Goal: Task Accomplishment & Management: Manage account settings

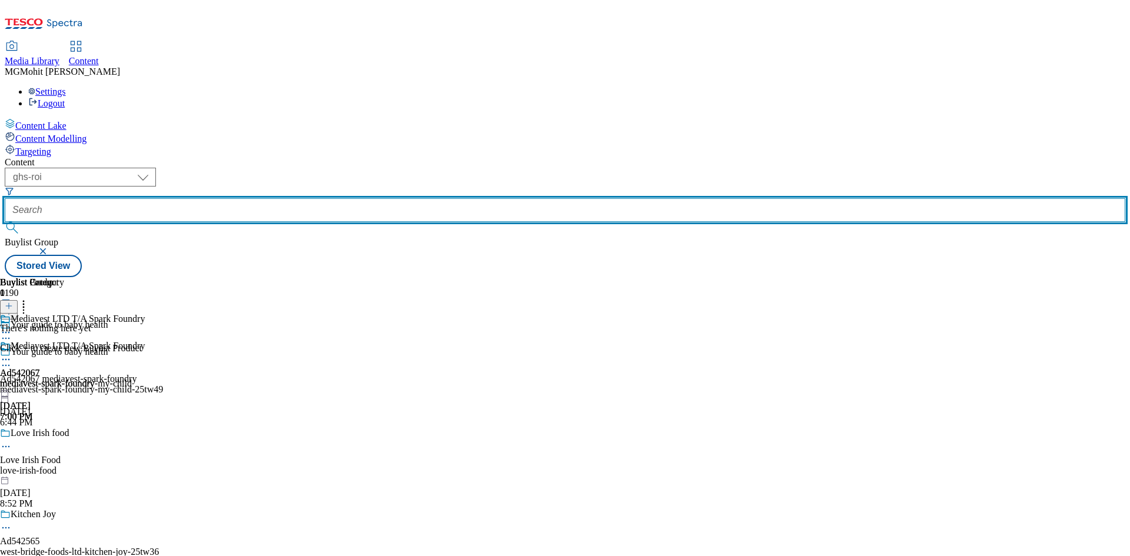
click at [297, 198] on input "text" at bounding box center [565, 210] width 1121 height 24
paste input "Ad542438"
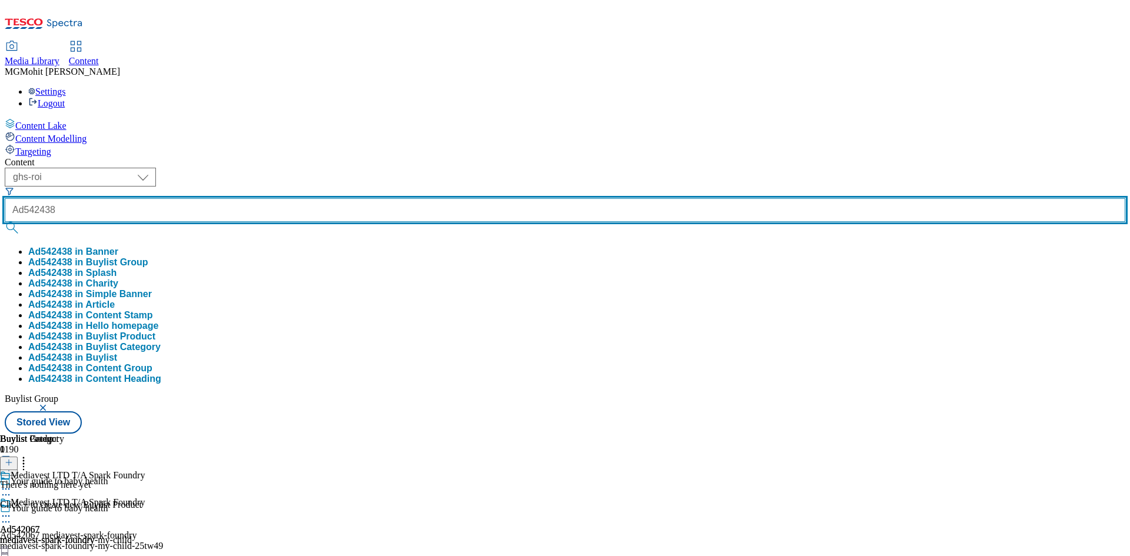
type input "Ad542438"
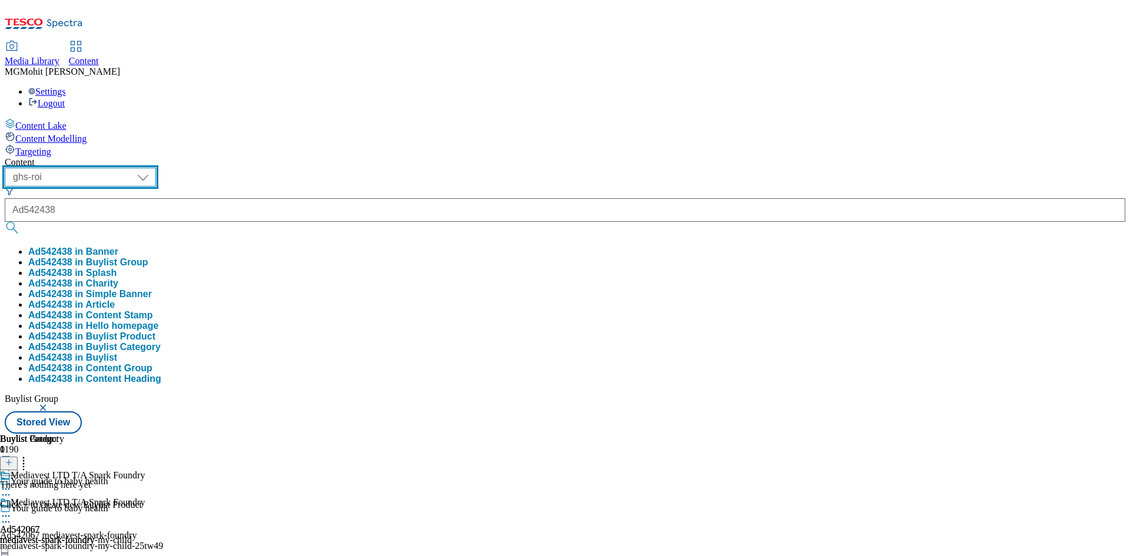
click at [156, 168] on select "ghs-roi ghs-uk" at bounding box center [80, 177] width 151 height 19
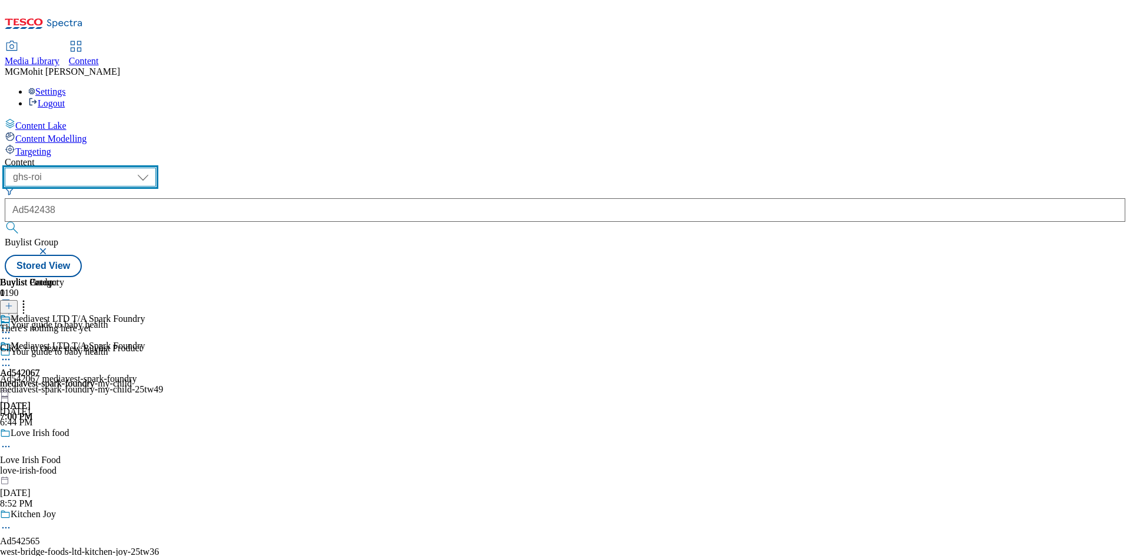
select select "ghs-[GEOGRAPHIC_DATA]"
click at [153, 168] on select "ghs-roi ghs-uk" at bounding box center [80, 177] width 151 height 19
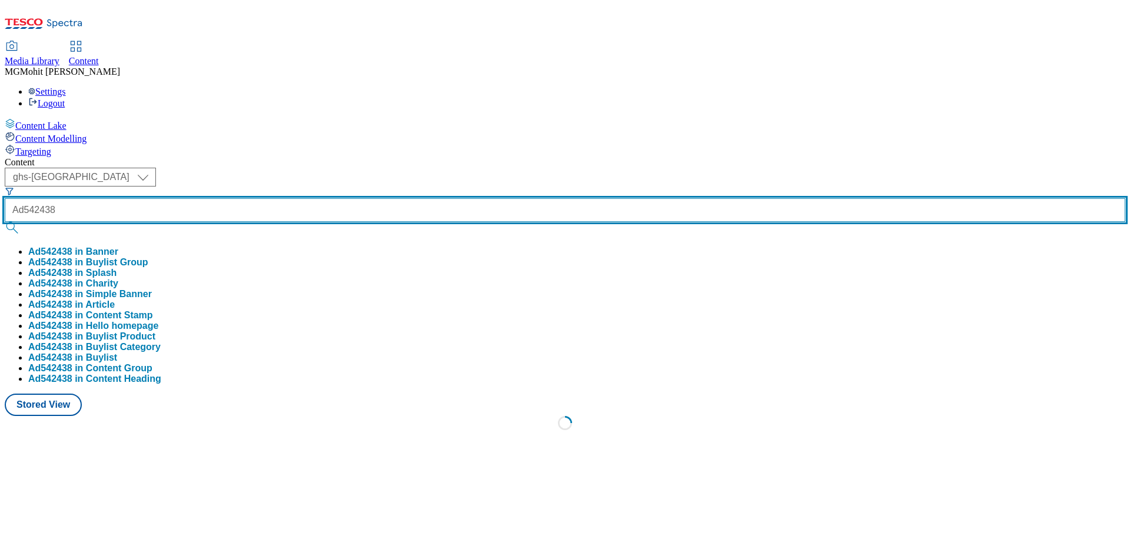
click at [275, 198] on input "Ad542438" at bounding box center [565, 210] width 1121 height 24
click at [5, 222] on button "submit" at bounding box center [13, 228] width 16 height 12
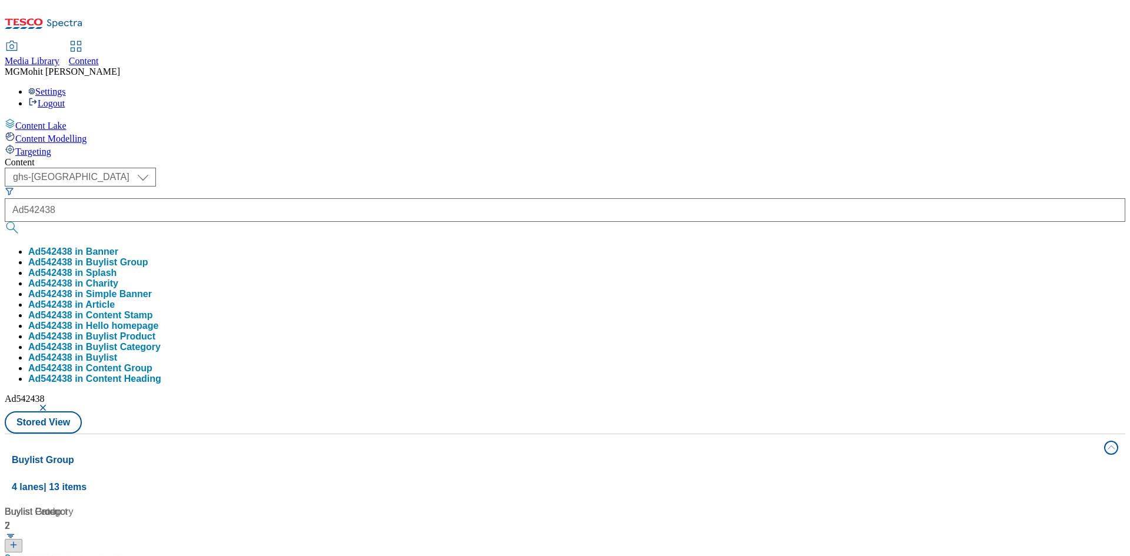
click at [38, 157] on div "Content Lake Content Modelling Targeting" at bounding box center [565, 137] width 1121 height 39
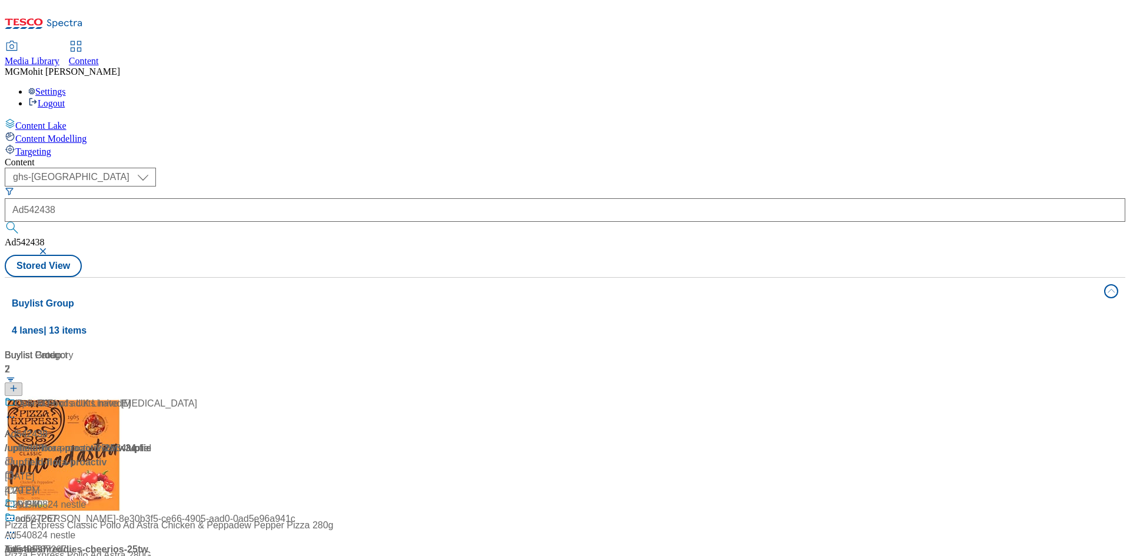
click at [152, 397] on div "Start lowering yours today Ad542438 / upfield-flora-proactiv-25tw34 / upfield O…" at bounding box center [78, 454] width 147 height 115
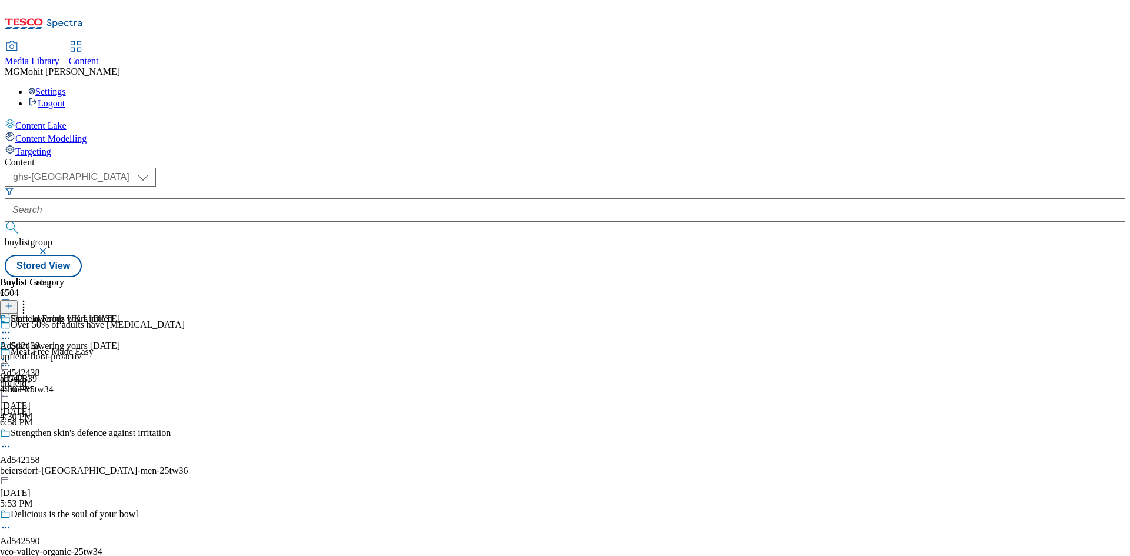
click at [12, 333] on icon at bounding box center [6, 339] width 12 height 12
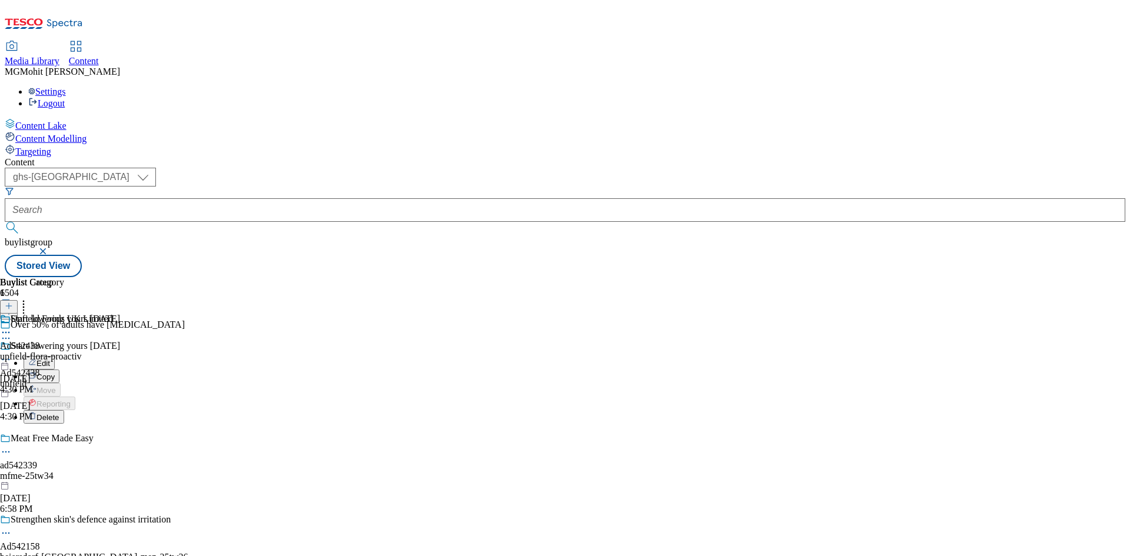
click at [50, 359] on span "Edit" at bounding box center [44, 363] width 14 height 9
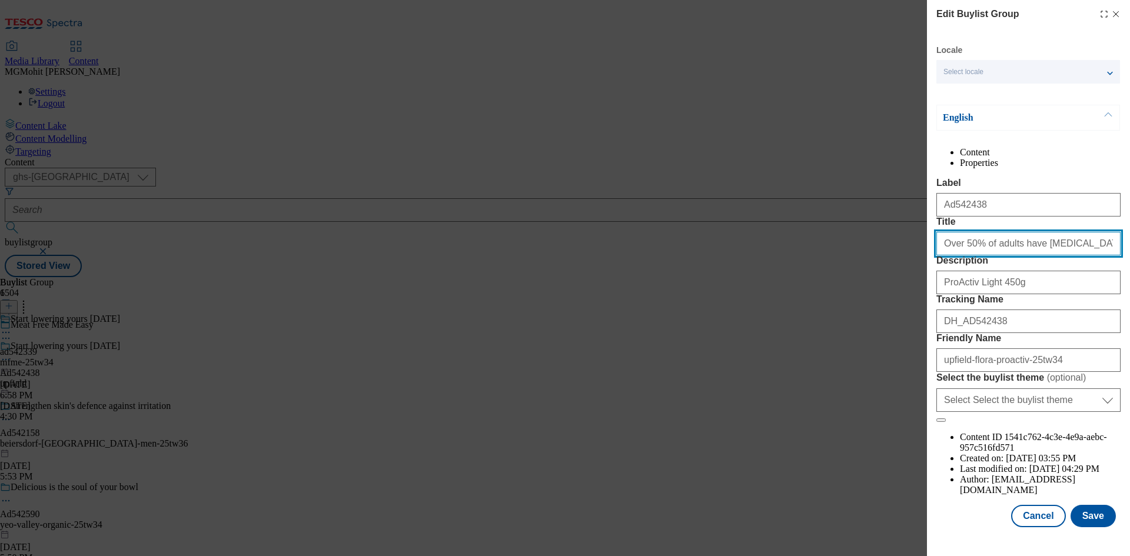
drag, startPoint x: 1089, startPoint y: 291, endPoint x: 832, endPoint y: 304, distance: 257.6
click at [841, 304] on div "Edit Buylist Group Locale Select locale English Welsh English Content Propertie…" at bounding box center [565, 278] width 1130 height 556
click at [500, 217] on div "Edit Buylist Group Locale Select locale English Welsh English Content Propertie…" at bounding box center [565, 278] width 1130 height 556
click at [470, 402] on div "Edit Buylist Group Locale Select locale English Welsh English Content Propertie…" at bounding box center [565, 278] width 1130 height 556
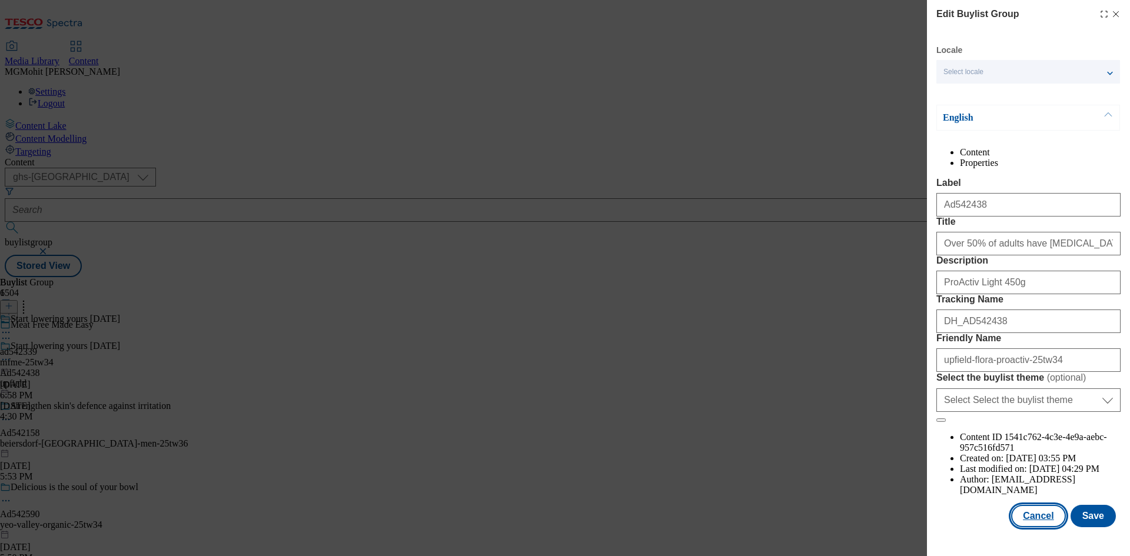
click at [1030, 528] on button "Cancel" at bounding box center [1039, 516] width 54 height 22
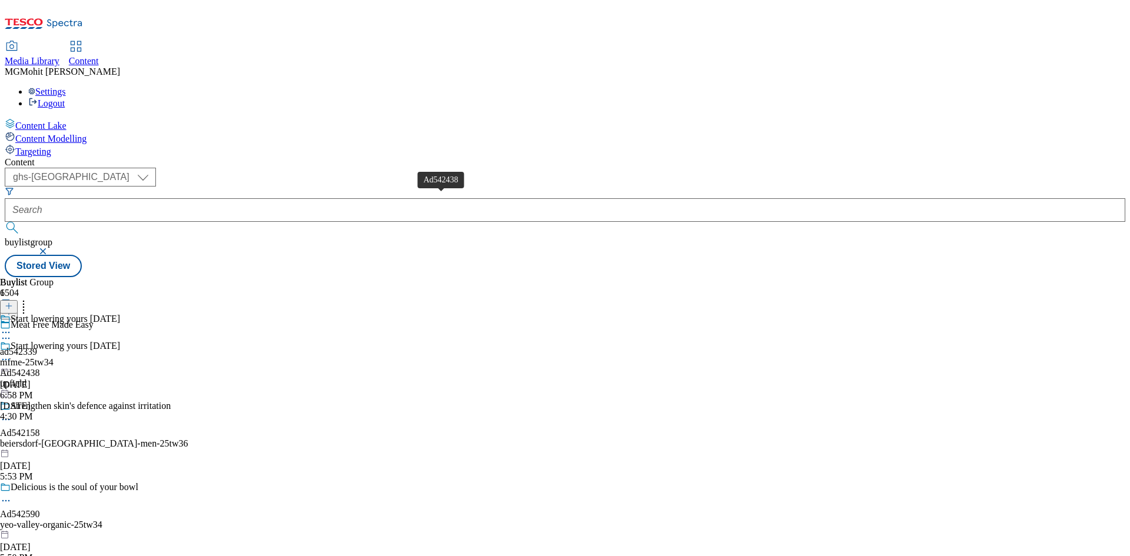
click at [40, 368] on span "Ad542438" at bounding box center [20, 373] width 40 height 11
click at [7, 359] on circle at bounding box center [6, 360] width 2 height 2
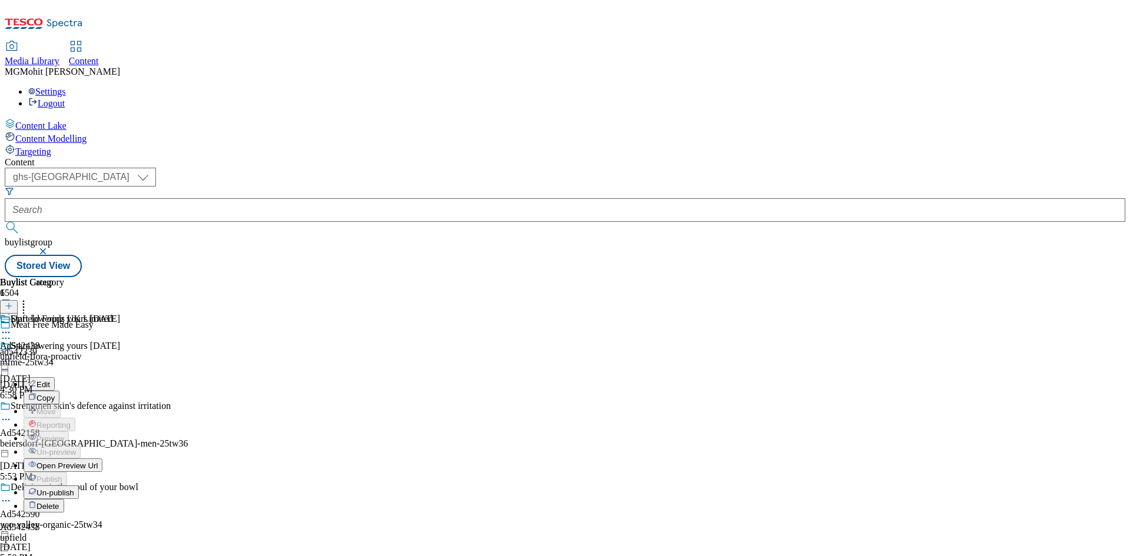
click at [50, 380] on span "Edit" at bounding box center [44, 384] width 14 height 9
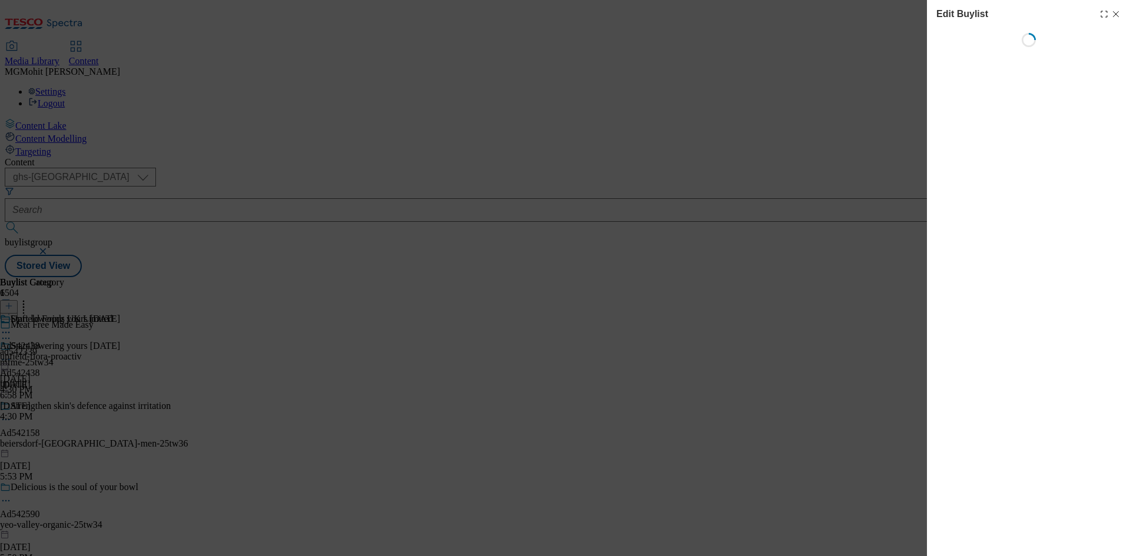
select select "tactical"
select select "supplier funded short term 1-3 weeks"
select select "dunnhumby"
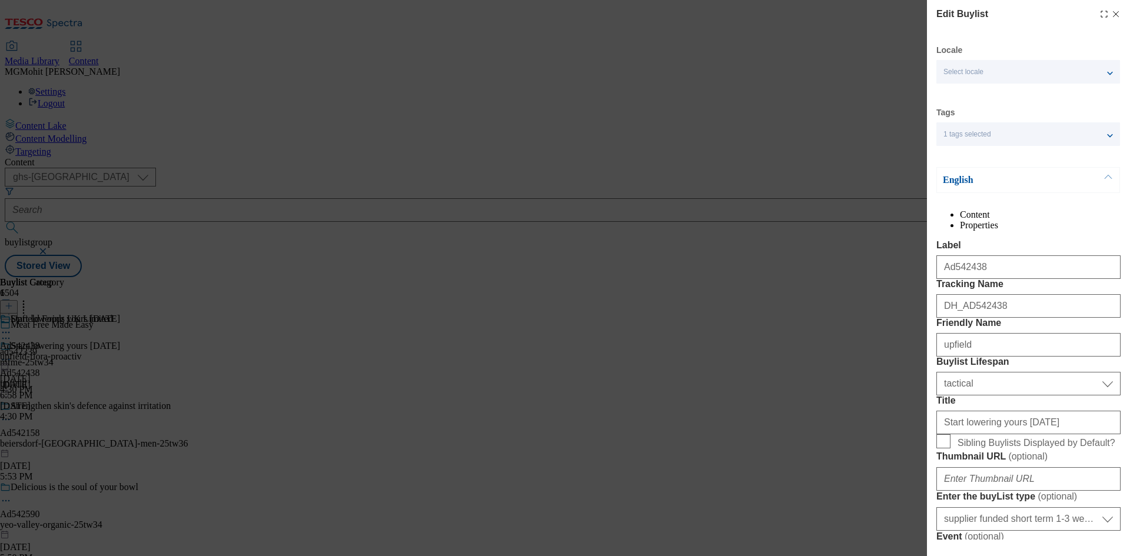
select select "Banner"
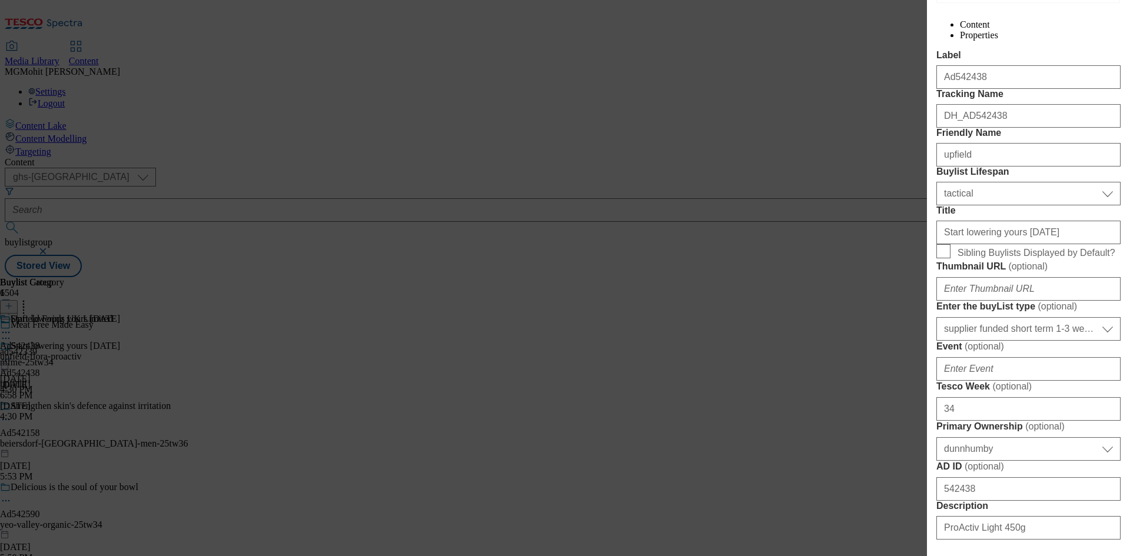
scroll to position [353, 0]
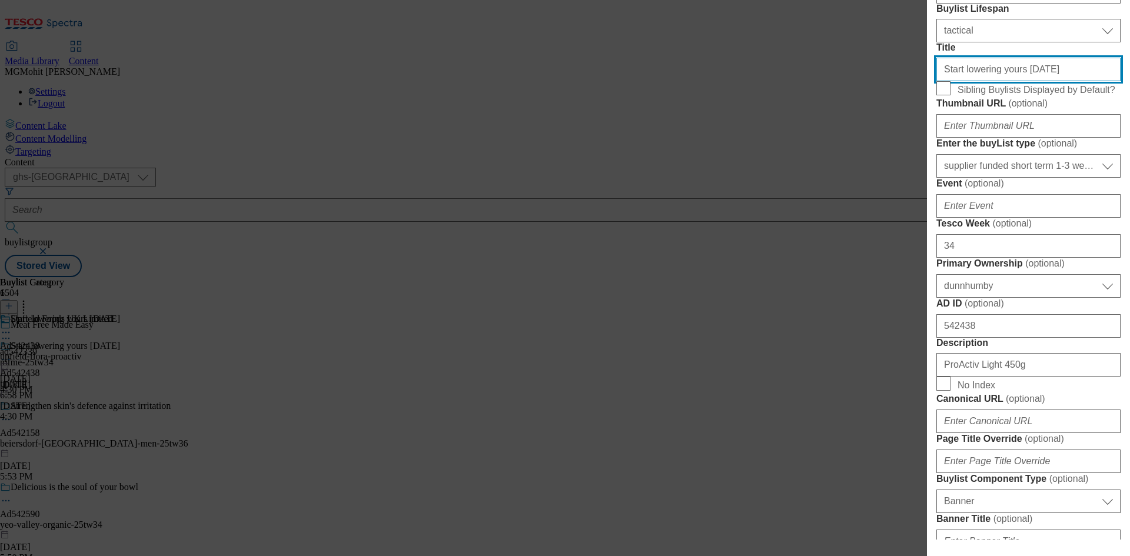
drag, startPoint x: 1046, startPoint y: 174, endPoint x: 870, endPoint y: 188, distance: 176.7
click at [870, 188] on div "Edit Buylist Locale Select locale English Welsh Tags 1 tags selected fnf market…" at bounding box center [565, 278] width 1130 height 556
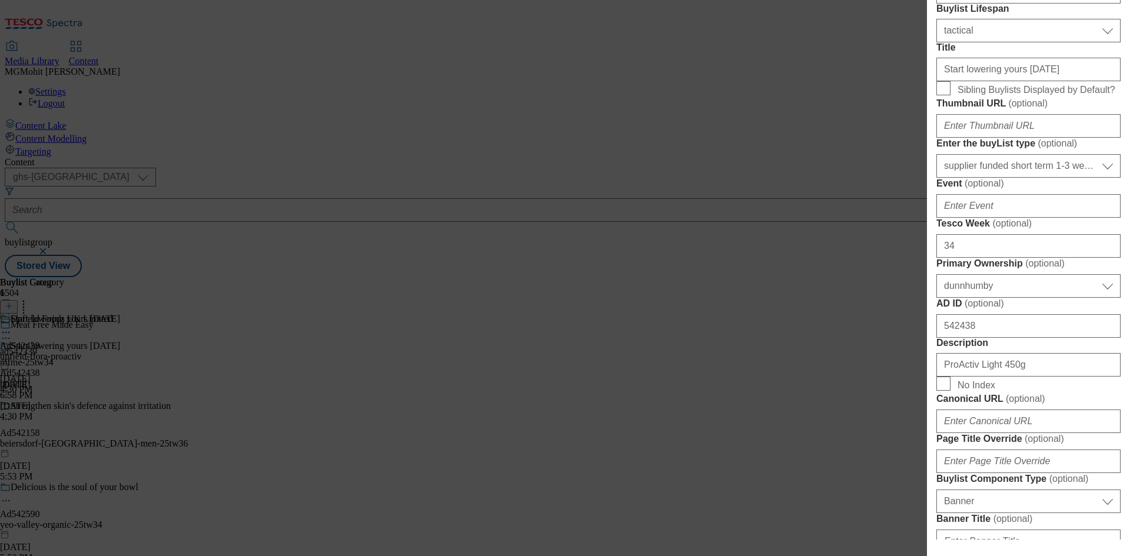
select select "tactical"
select select "supplier funded short term 1-3 weeks"
select select "dunnhumby"
select select "Banner"
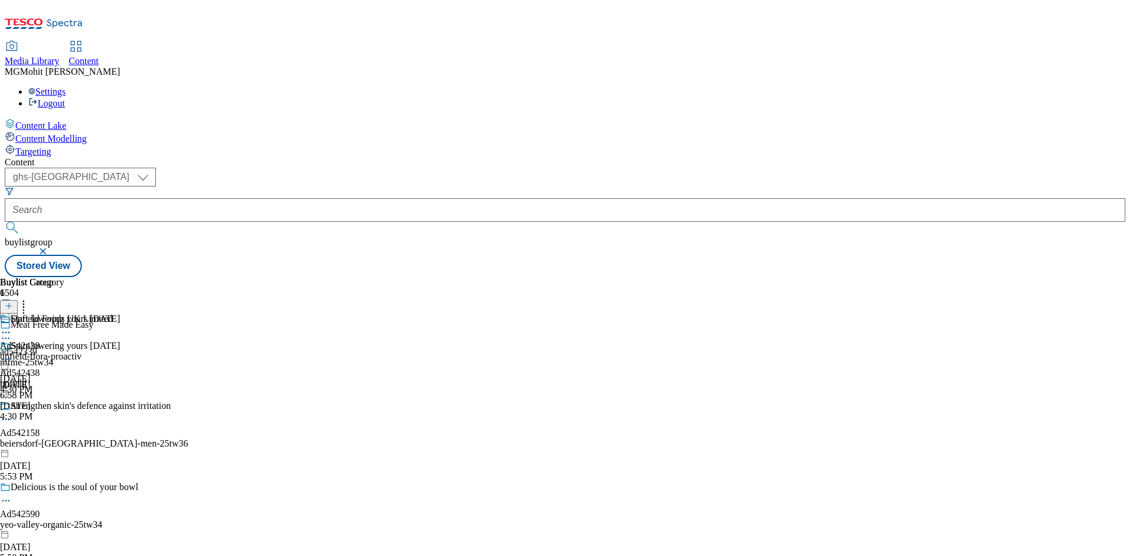
scroll to position [301, 0]
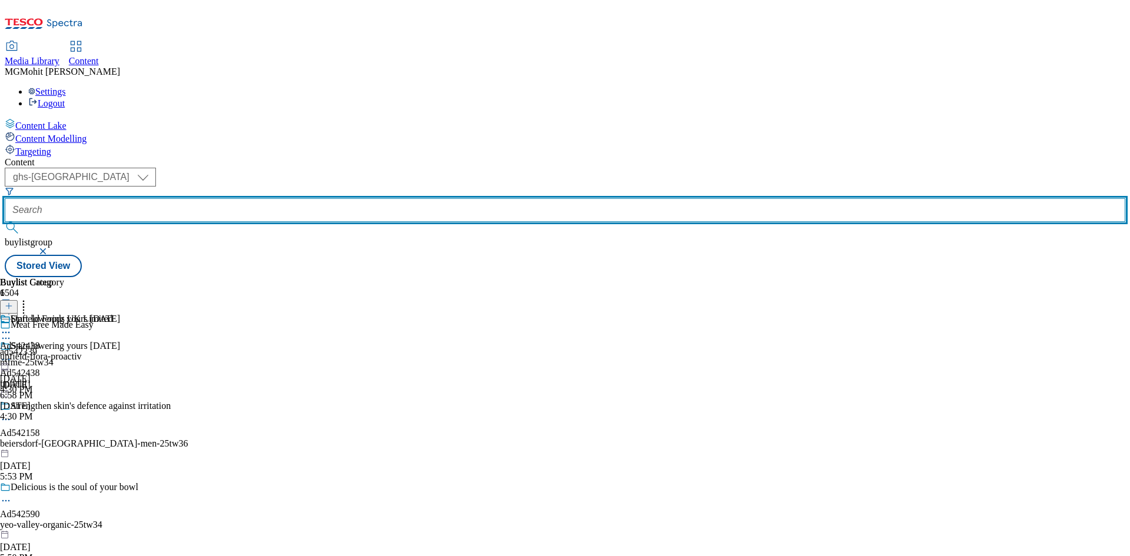
click at [288, 198] on input "text" at bounding box center [565, 210] width 1121 height 24
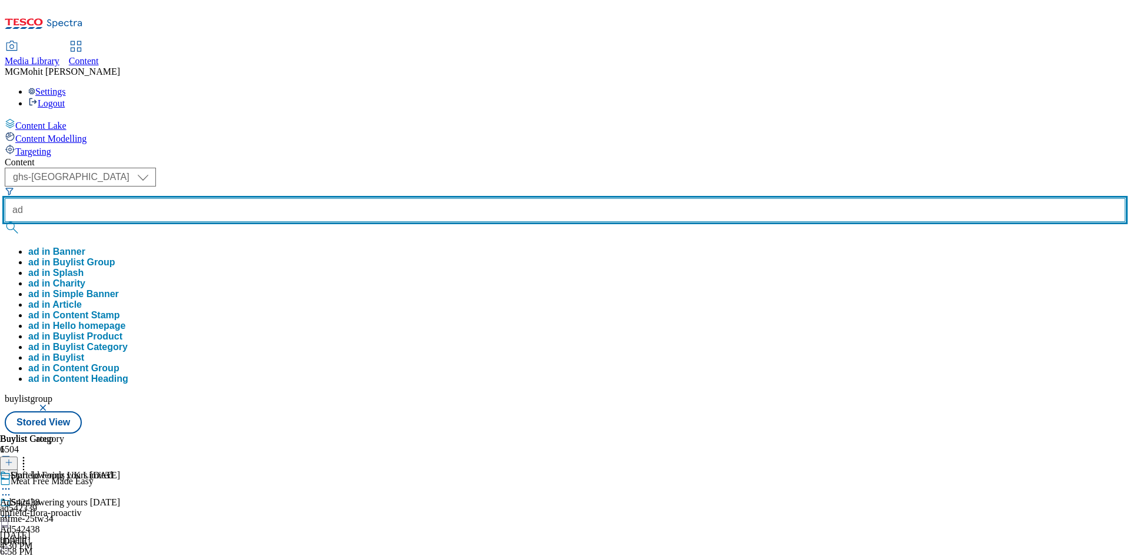
paste input "542498"
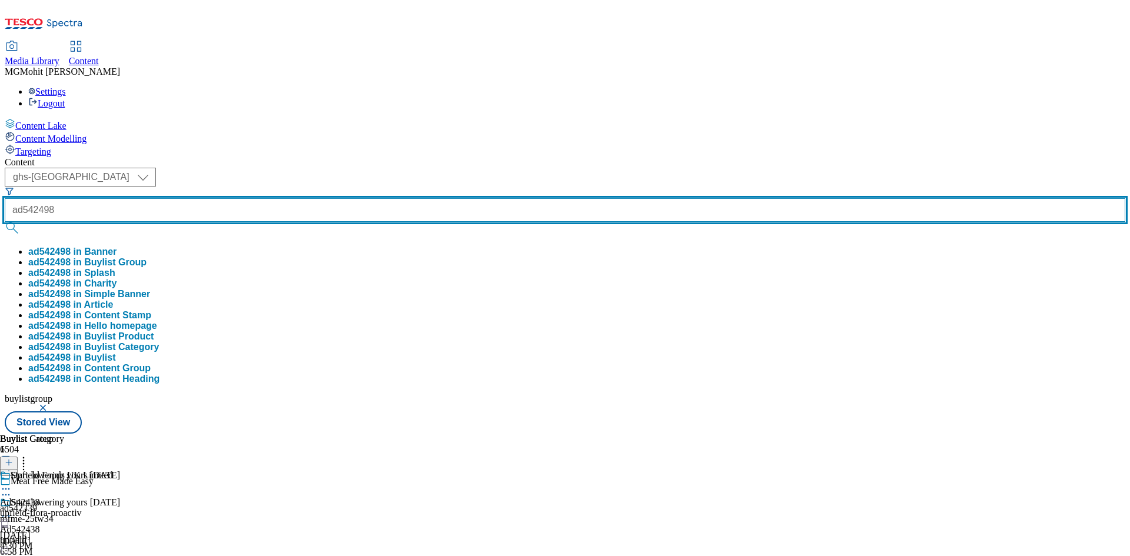
type input "ad542498"
click at [5, 222] on button "submit" at bounding box center [13, 228] width 16 height 12
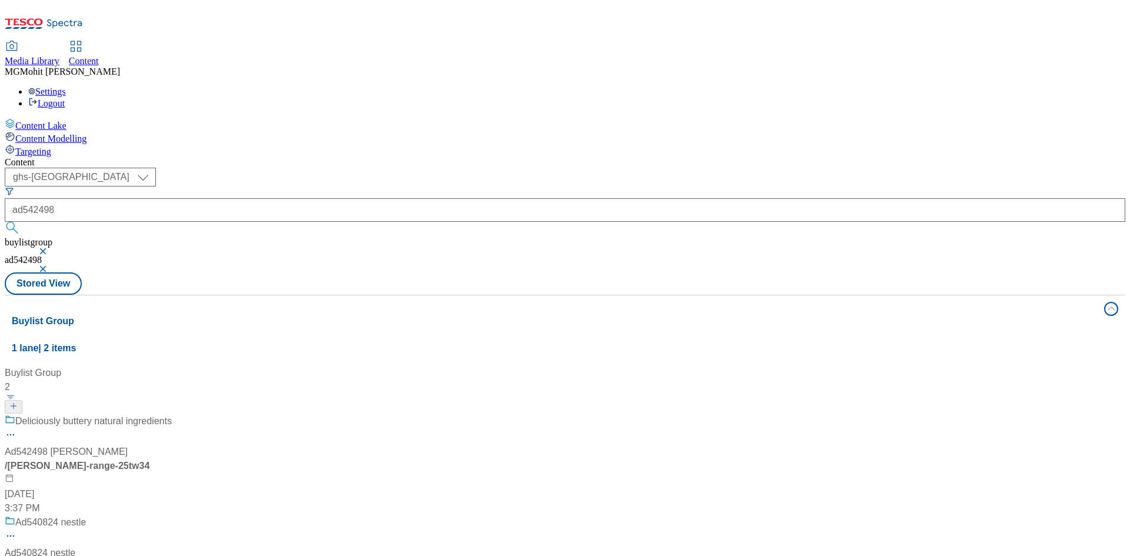
click at [172, 415] on div "Deliciously buttery natural ingredients Ad542498 arla / arla-flora-range-25tw34…" at bounding box center [88, 465] width 167 height 101
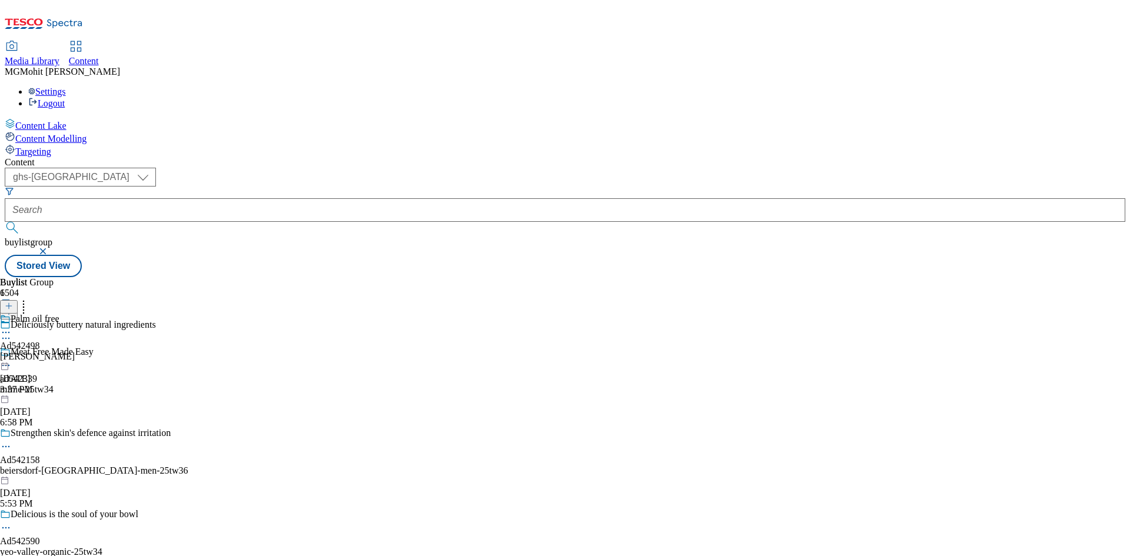
click at [188, 320] on div "Deliciously buttery natural ingredients" at bounding box center [94, 333] width 188 height 27
click at [12, 333] on icon at bounding box center [6, 339] width 12 height 12
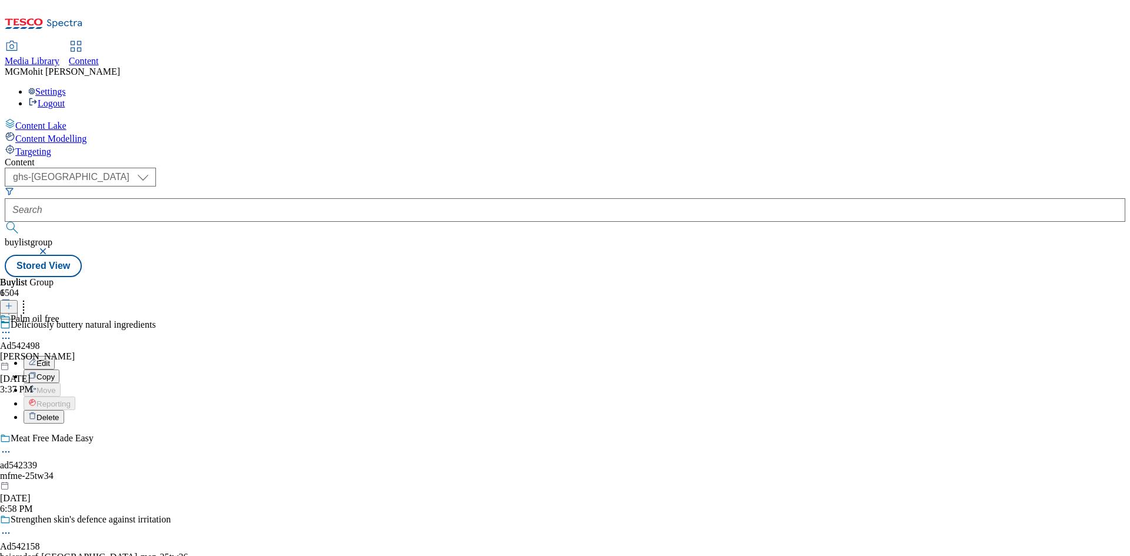
click at [75, 327] on div at bounding box center [37, 334] width 75 height 14
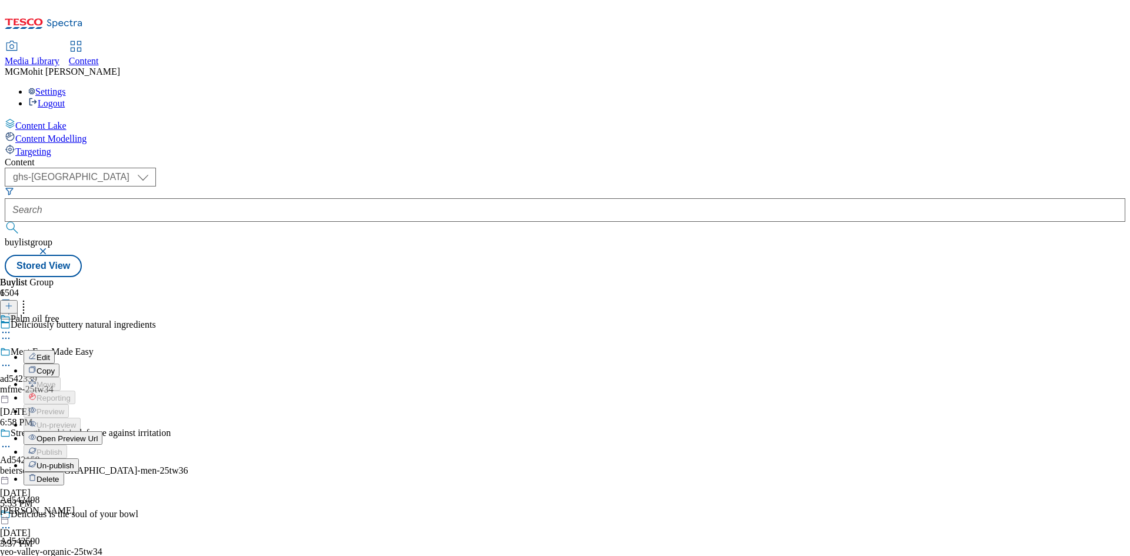
click at [74, 462] on span "Un-publish" at bounding box center [56, 466] width 38 height 9
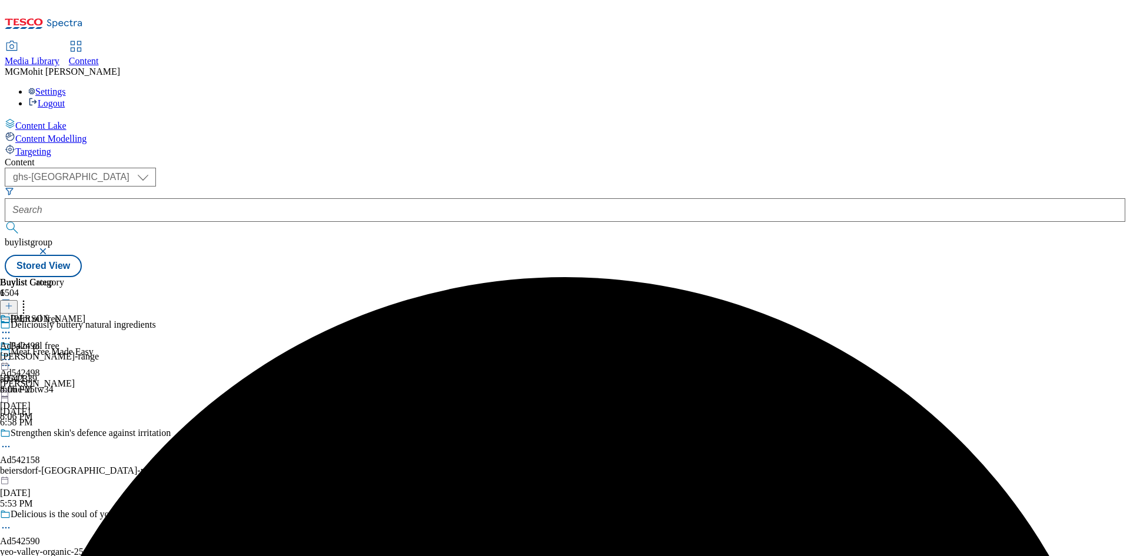
click at [12, 354] on icon at bounding box center [6, 360] width 12 height 12
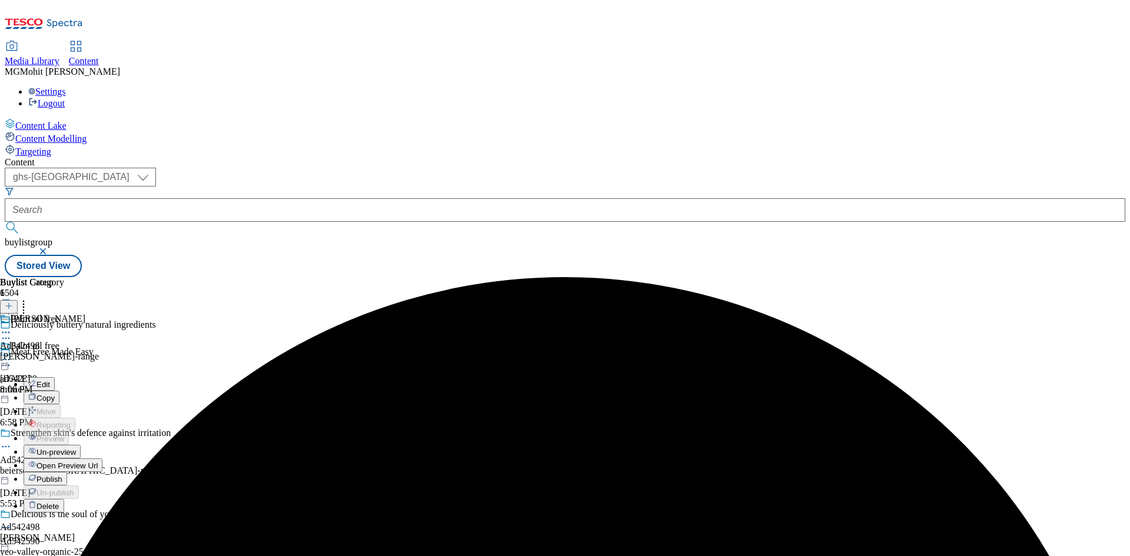
click at [76, 448] on span "Un-preview" at bounding box center [56, 452] width 39 height 9
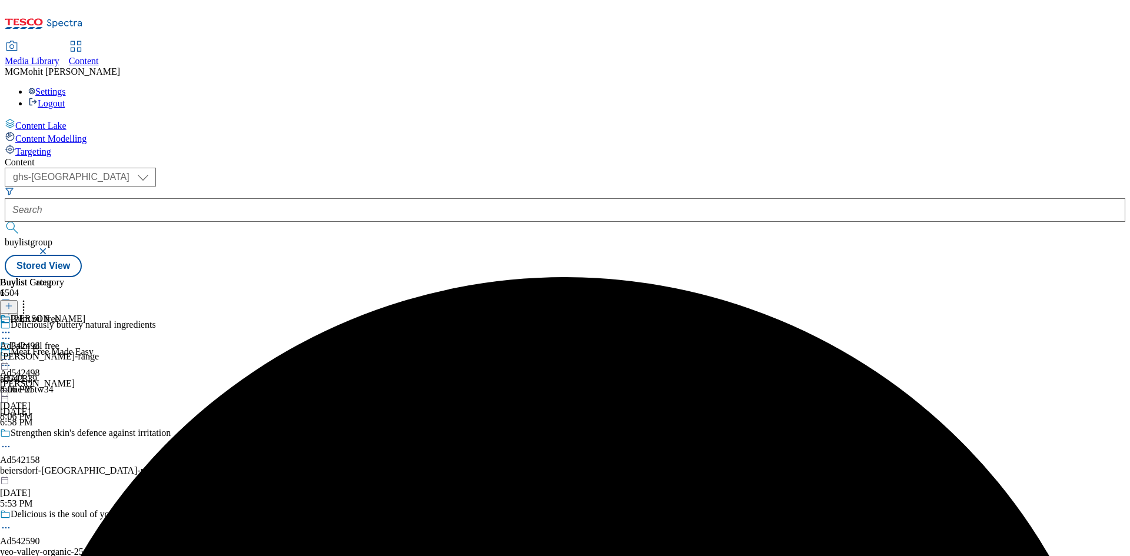
click at [12, 333] on icon at bounding box center [6, 339] width 12 height 12
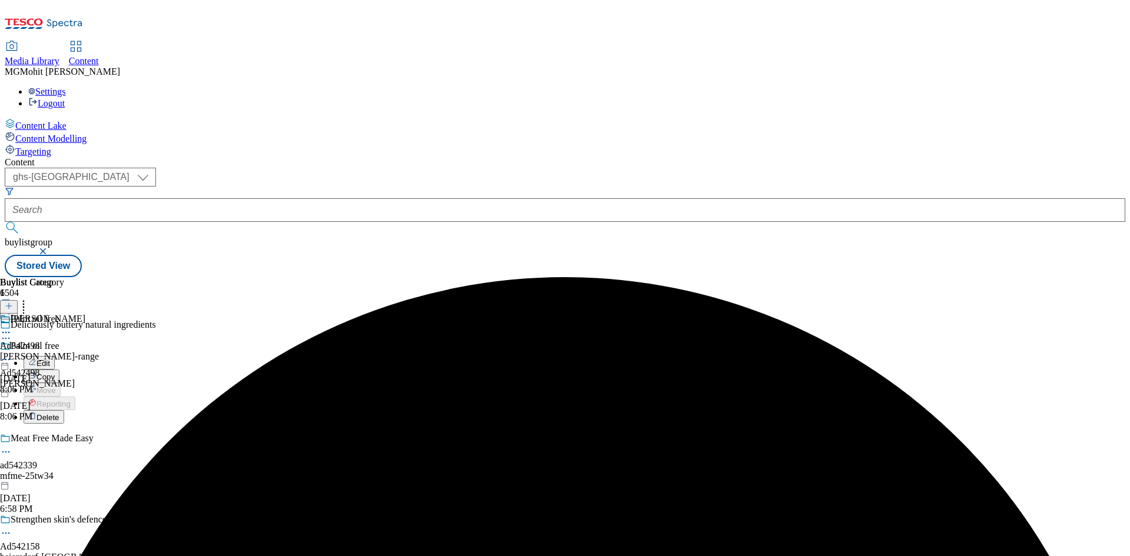
click at [50, 359] on span "Edit" at bounding box center [44, 363] width 14 height 9
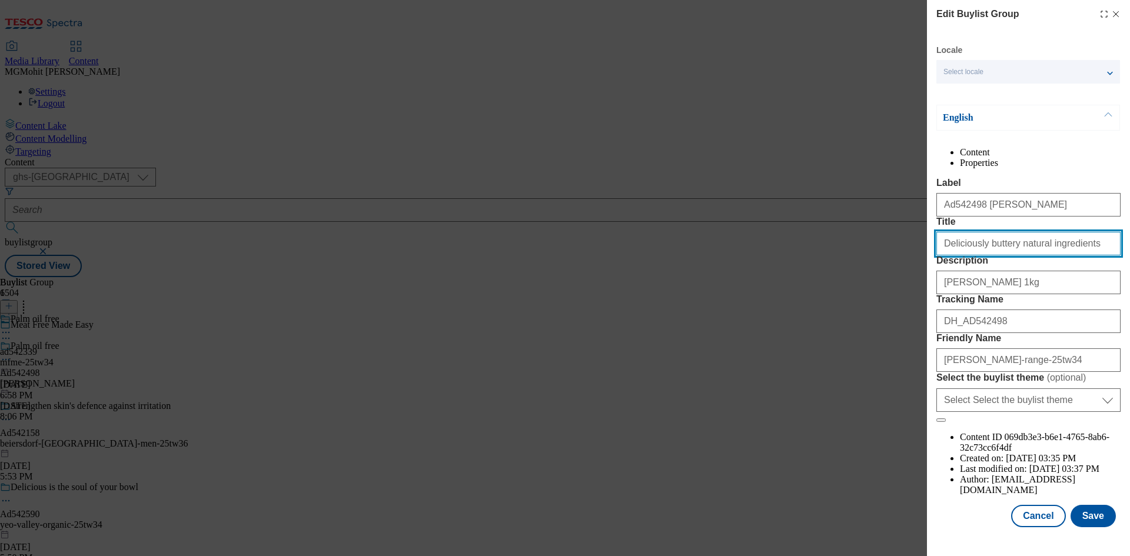
drag, startPoint x: 1088, startPoint y: 285, endPoint x: 827, endPoint y: 310, distance: 262.0
click at [828, 310] on div "Edit Buylist Group Locale Select locale English Welsh English Content Propertie…" at bounding box center [565, 278] width 1130 height 556
paste input "Over 50% of adults have high cholesterol"
type input "Over 50% of adults have high cholesterol"
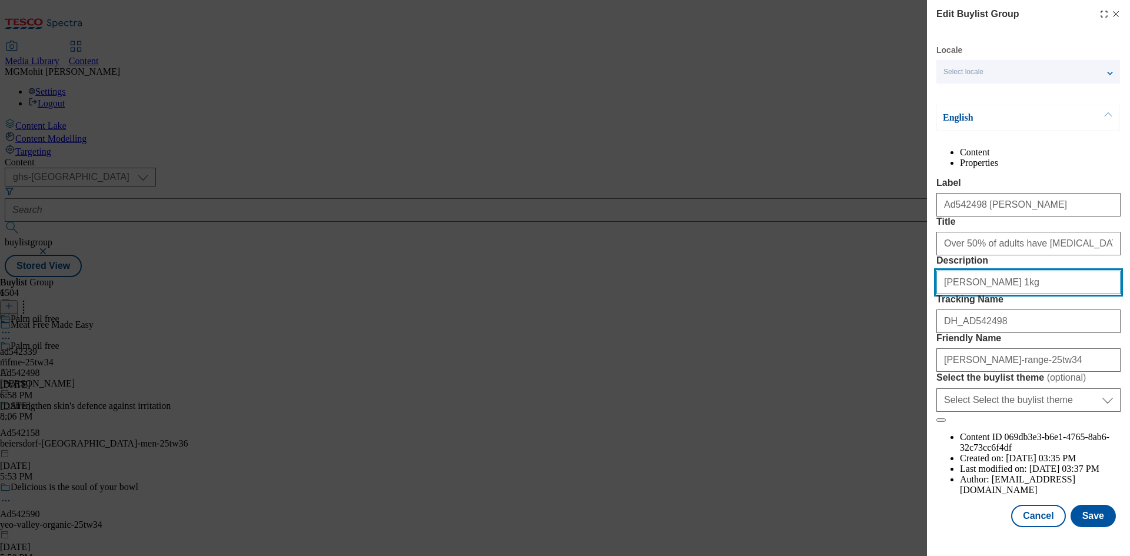
drag, startPoint x: 1033, startPoint y: 353, endPoint x: 881, endPoint y: 370, distance: 153.5
click at [881, 370] on div "Edit Buylist Group Locale Select locale English Welsh English Content Propertie…" at bounding box center [565, 278] width 1130 height 556
type input "Flora Buttery 1kg"
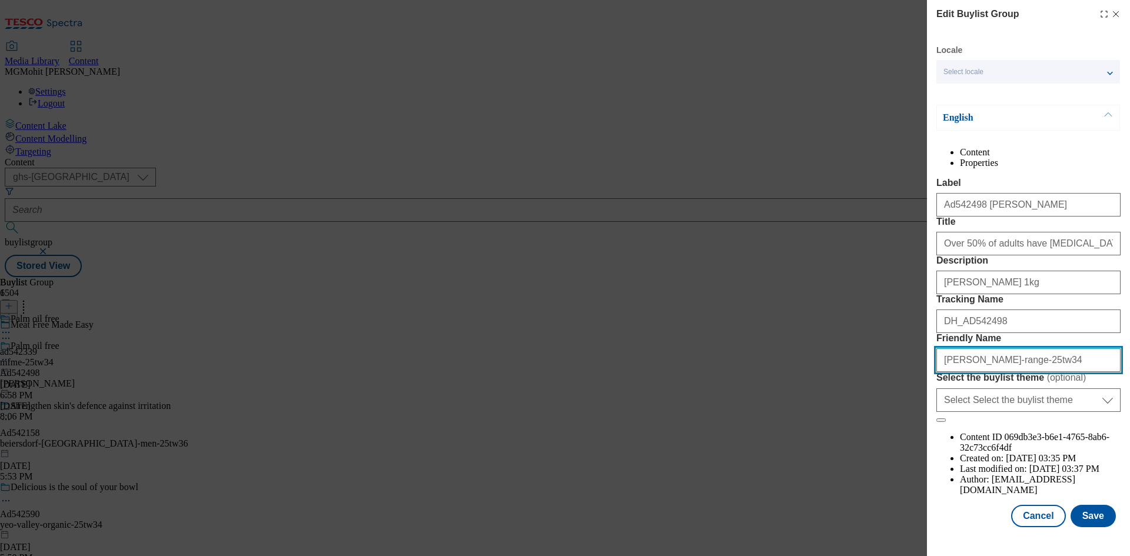
click at [1050, 372] on input "arla-flora-range-25tw34" at bounding box center [1029, 361] width 184 height 24
drag, startPoint x: 927, startPoint y: 423, endPoint x: 829, endPoint y: 429, distance: 98.5
click at [830, 429] on div "Edit Buylist Group Locale Select locale English Welsh English Content Propertie…" at bounding box center [565, 278] width 1130 height 556
paste input "upfield-foods-proactiv-buttery"
type input "upfield-foods-proactiv-buttery-25tw34"
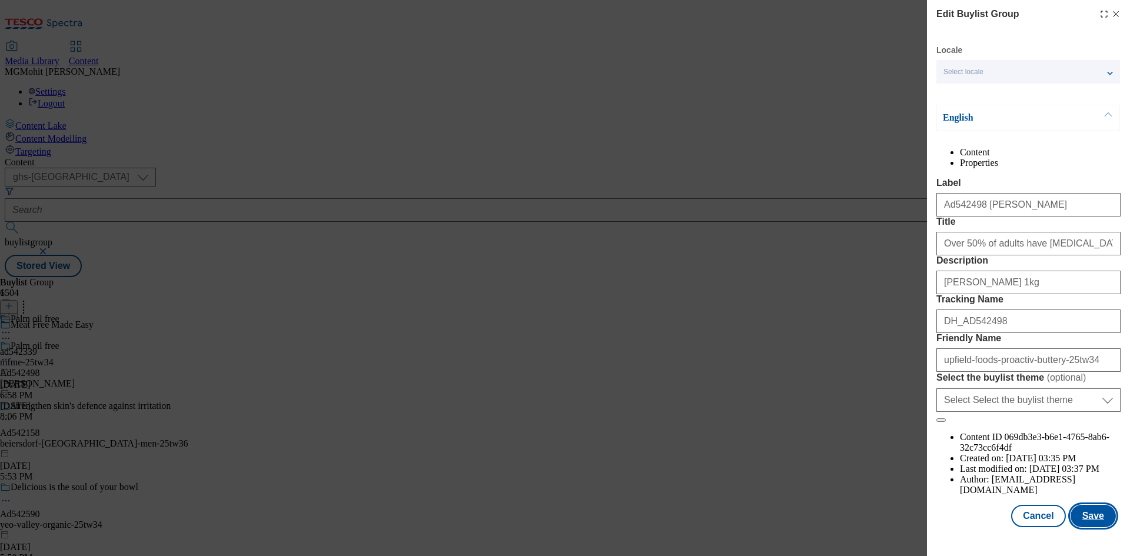
click at [1090, 526] on button "Save" at bounding box center [1093, 516] width 45 height 22
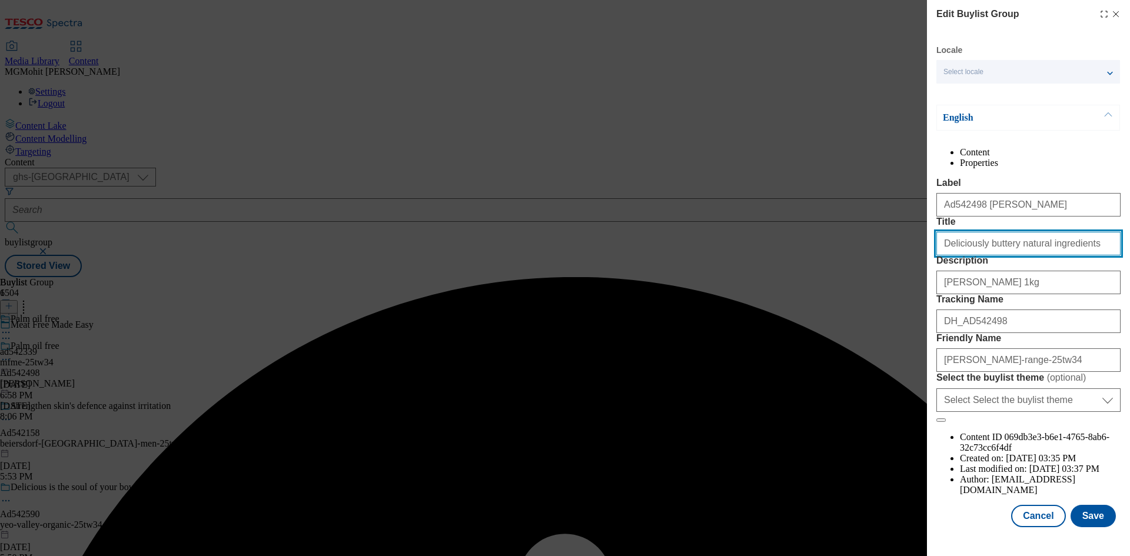
click at [1078, 256] on input "Deliciously buttery natural ingredients" at bounding box center [1029, 244] width 184 height 24
type input "Deliciously buttery natural ingredients"
click at [1088, 527] on button "Save" at bounding box center [1093, 516] width 45 height 22
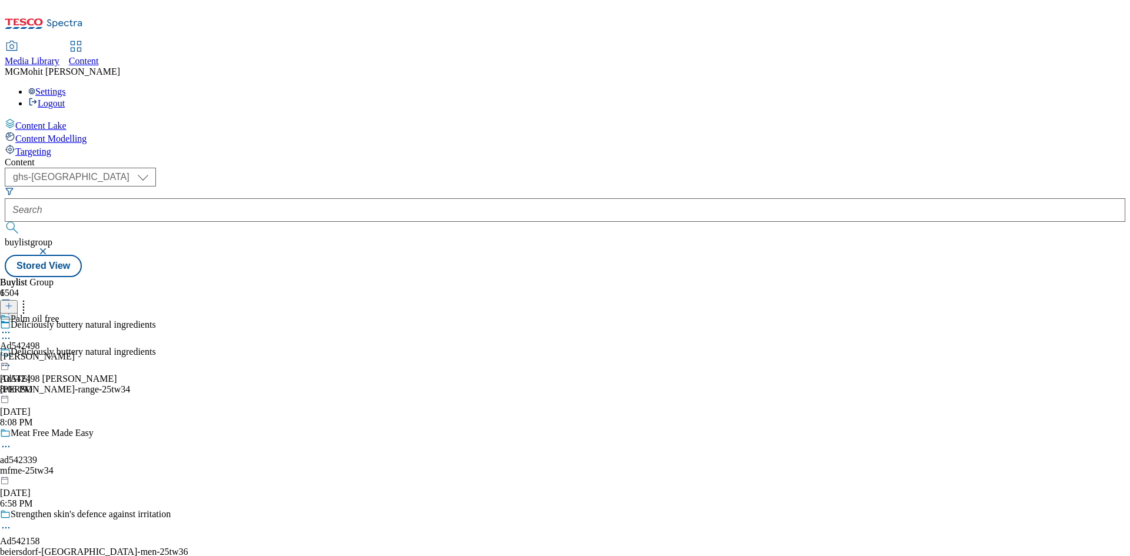
click at [12, 360] on icon at bounding box center [6, 366] width 12 height 12
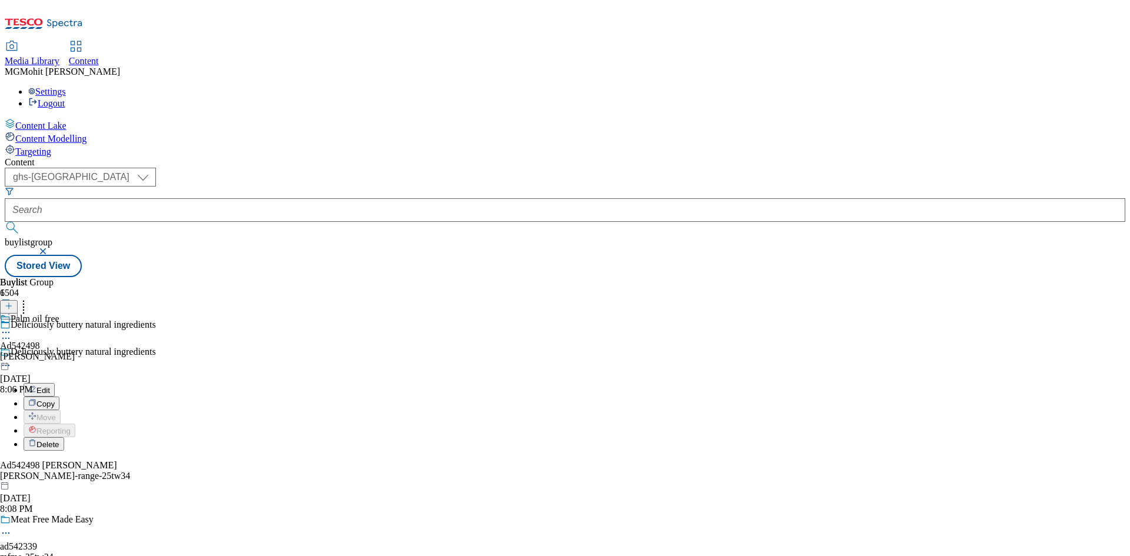
click at [50, 386] on span "Edit" at bounding box center [44, 390] width 14 height 9
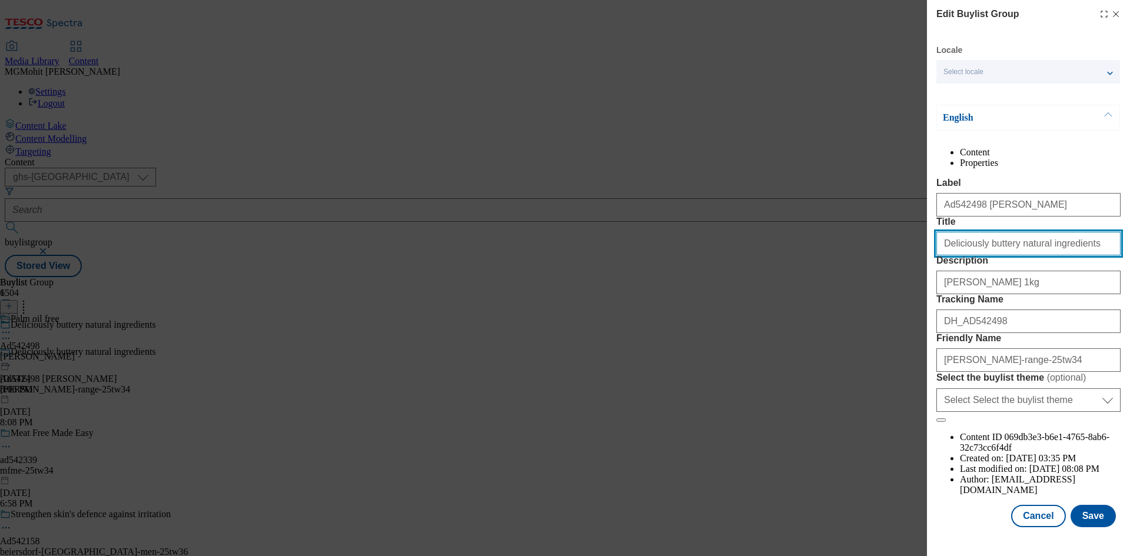
click at [1089, 243] on input "Deliciously buttery natural ingredients" at bounding box center [1029, 244] width 184 height 24
drag, startPoint x: 1090, startPoint y: 291, endPoint x: 872, endPoint y: 294, distance: 217.9
click at [876, 294] on div "Edit Buylist Group Locale Select locale English Welsh English Content Propertie…" at bounding box center [565, 278] width 1130 height 556
paste input "Over 50% of adults have high cholesterol"
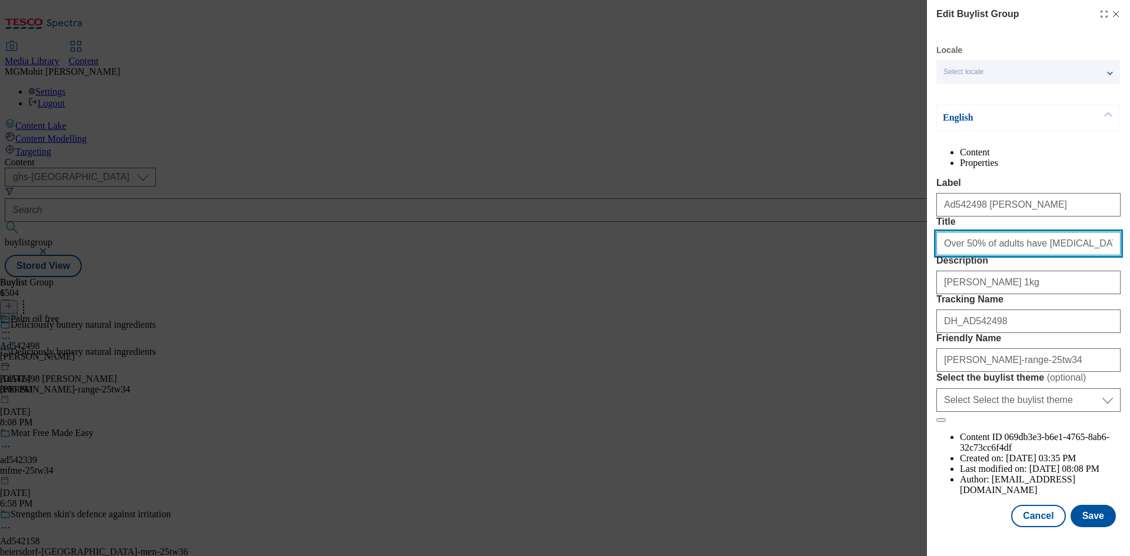
type input "Over 50% of adults have high cholesterol"
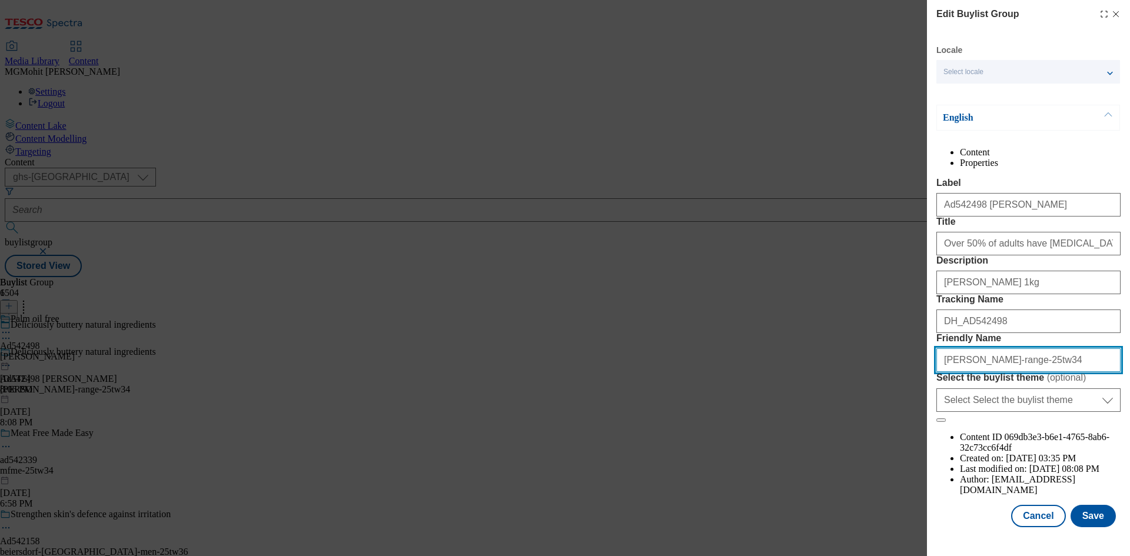
drag, startPoint x: 1049, startPoint y: 465, endPoint x: 1041, endPoint y: 464, distance: 7.7
click at [1049, 372] on input "arla-flora-range-25tw34" at bounding box center [1029, 361] width 184 height 24
drag, startPoint x: 1026, startPoint y: 462, endPoint x: 837, endPoint y: 457, distance: 189.1
click at [842, 457] on div "Edit Buylist Group Locale Select locale English Welsh English Content Propertie…" at bounding box center [565, 278] width 1130 height 556
paste input "upfield-foods-proactiv-buttery"
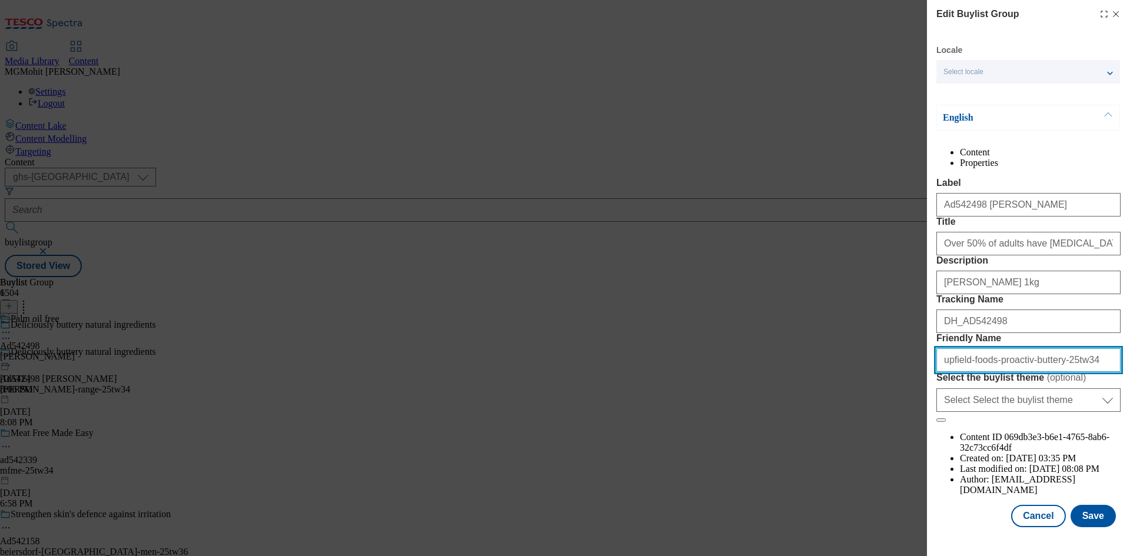
type input "upfield-foods-proactiv-buttery-25tw34"
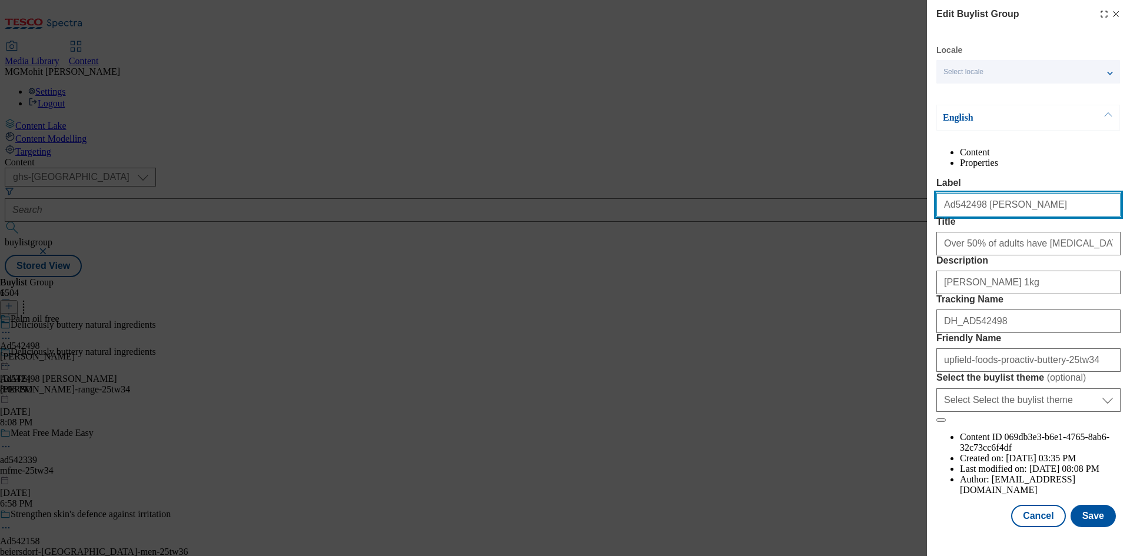
drag, startPoint x: 1029, startPoint y: 231, endPoint x: 801, endPoint y: 240, distance: 228.6
click at [803, 240] on div "Edit Buylist Group Locale Select locale English Welsh English Content Propertie…" at bounding box center [565, 278] width 1130 height 556
paste input "upfield-foods"
type input "Ad542498 upfield-foods"
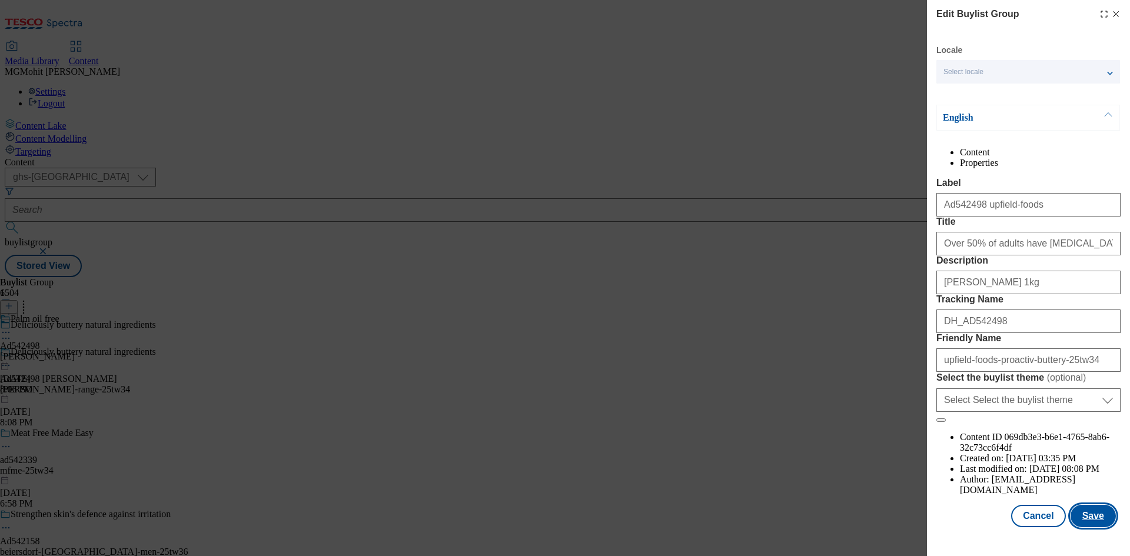
click at [1079, 522] on button "Save" at bounding box center [1093, 516] width 45 height 22
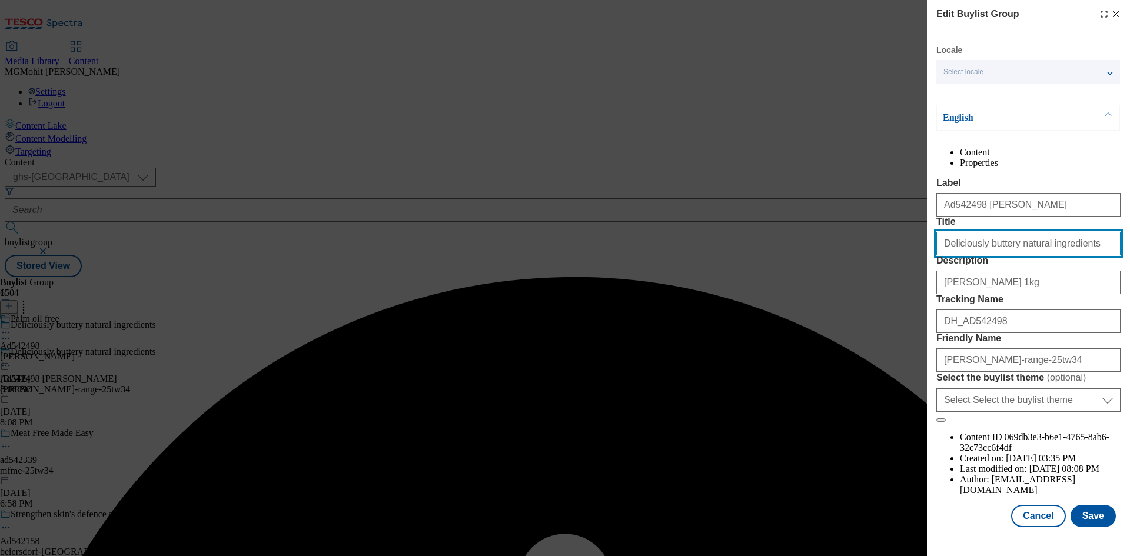
click at [1076, 256] on input "Deliciously buttery natural ingredients" at bounding box center [1029, 244] width 184 height 24
paste input "Over 50% of adults have high cholesterol"
drag, startPoint x: 1090, startPoint y: 296, endPoint x: 881, endPoint y: 309, distance: 208.9
click at [884, 309] on div "Edit Buylist Group Locale Select locale English Welsh English Content Propertie…" at bounding box center [565, 278] width 1130 height 556
type input "Over 50% of adults have high cholesterol"
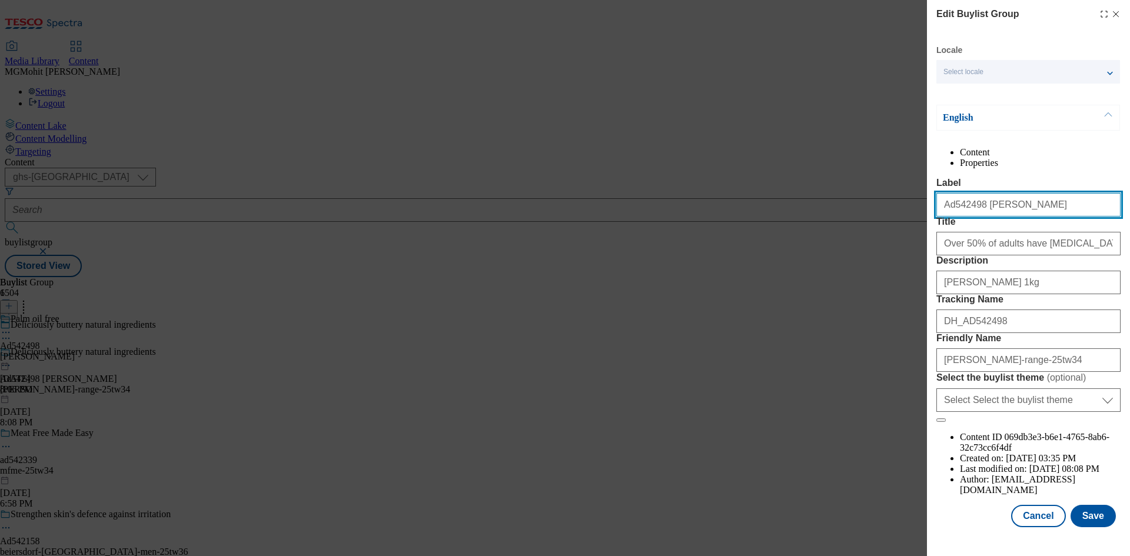
click at [1023, 217] on input "Ad542498 arla" at bounding box center [1029, 205] width 184 height 24
paste input "upfield-foods"
type input "Ad542498 upfield-foods"
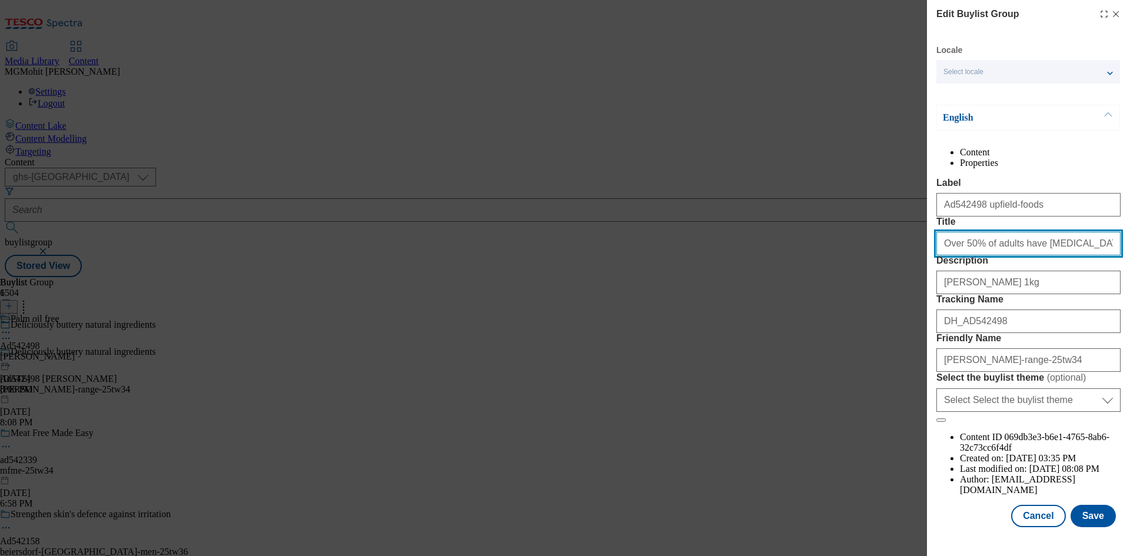
click at [1086, 256] on input "Over 50% of adults have high cholesterol" at bounding box center [1029, 244] width 184 height 24
click at [941, 256] on input "Over 50% of adults have high cholesterol" at bounding box center [1029, 244] width 184 height 24
type input "Over 50% of adults have high cholesterol"
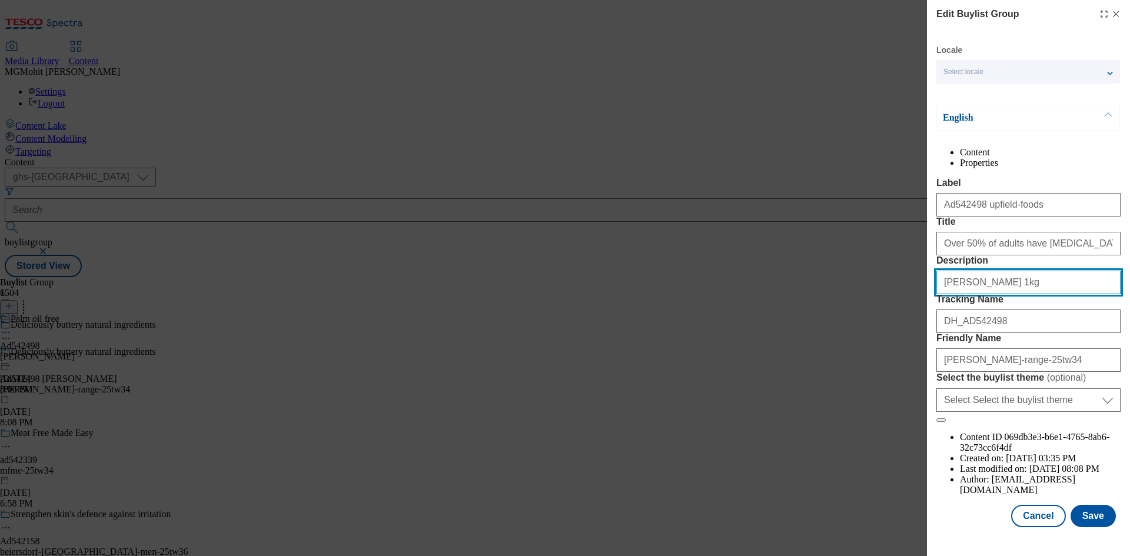
drag, startPoint x: 856, startPoint y: 352, endPoint x: 781, endPoint y: 354, distance: 74.2
click at [783, 354] on div "Edit Buylist Group Locale Select locale English Welsh English Content Propertie…" at bounding box center [565, 278] width 1130 height 556
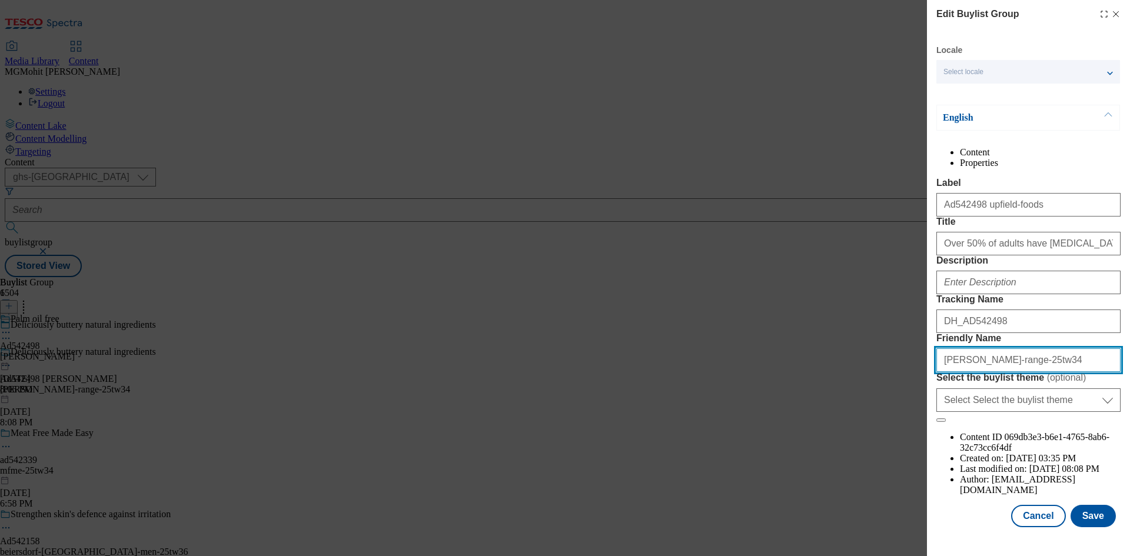
drag, startPoint x: 1032, startPoint y: 462, endPoint x: 823, endPoint y: 468, distance: 209.1
click at [831, 468] on div "Edit Buylist Group Locale Select locale English Welsh English Content Propertie…" at bounding box center [565, 278] width 1130 height 556
paste input "upfield-foods-proactiv-buttery"
type input "upfield-foods-proactiv-buttery-25tw34"
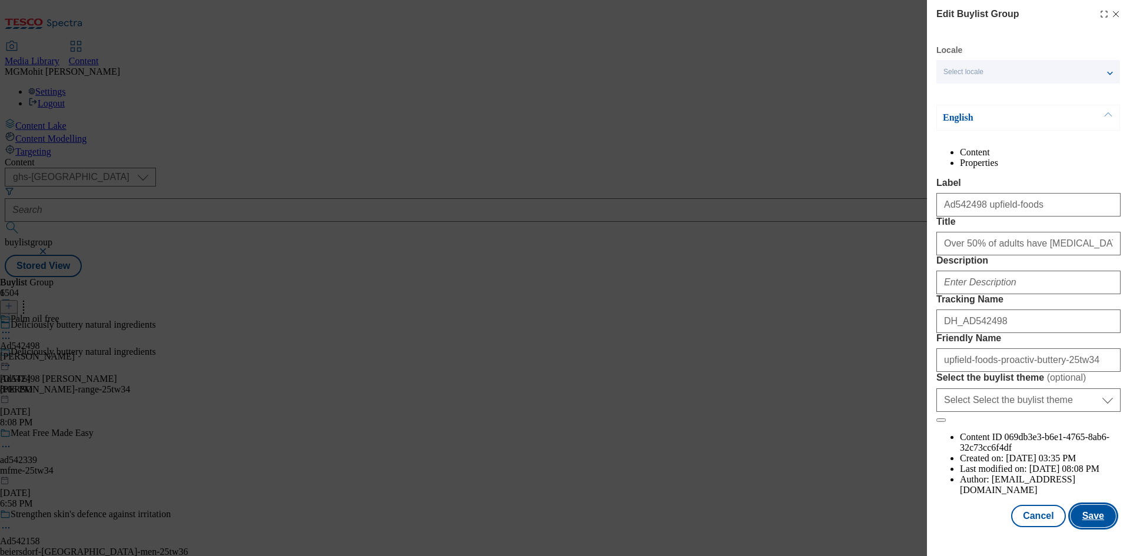
click at [1076, 522] on button "Save" at bounding box center [1093, 516] width 45 height 22
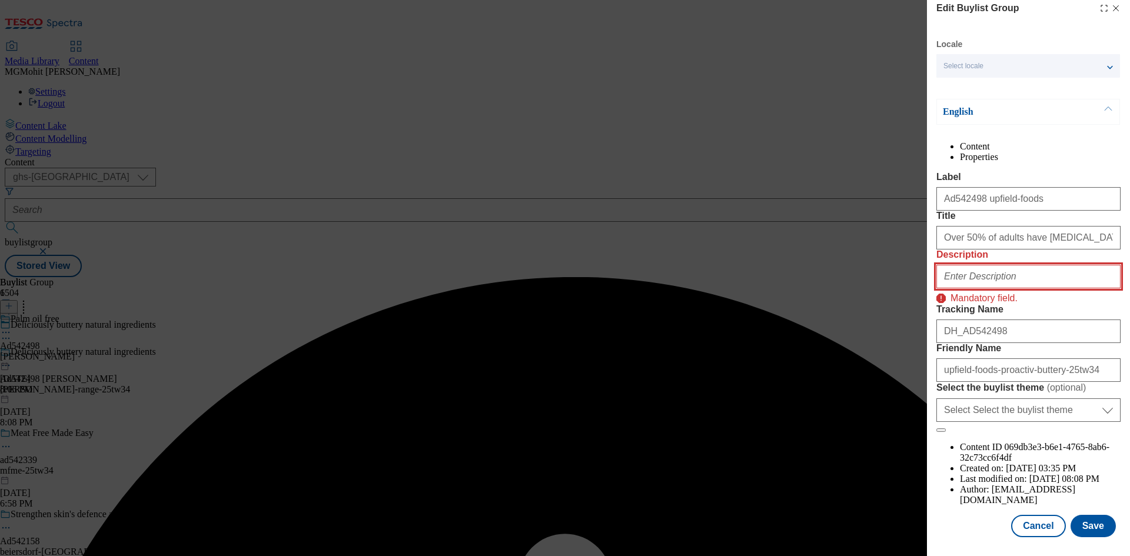
click at [991, 289] on input "Description" at bounding box center [1029, 277] width 184 height 24
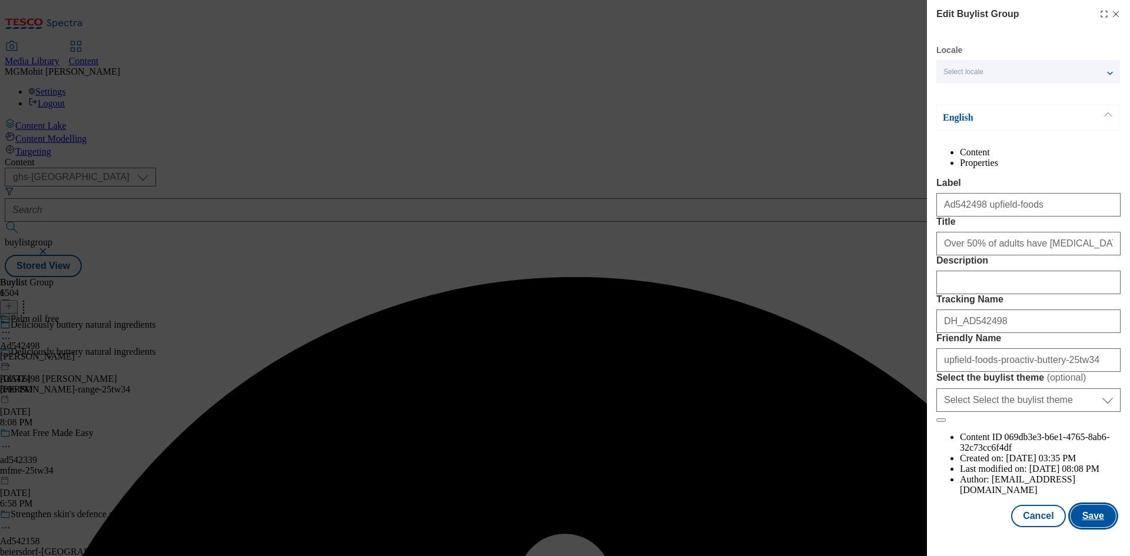
click at [1086, 525] on button "Save" at bounding box center [1093, 516] width 45 height 22
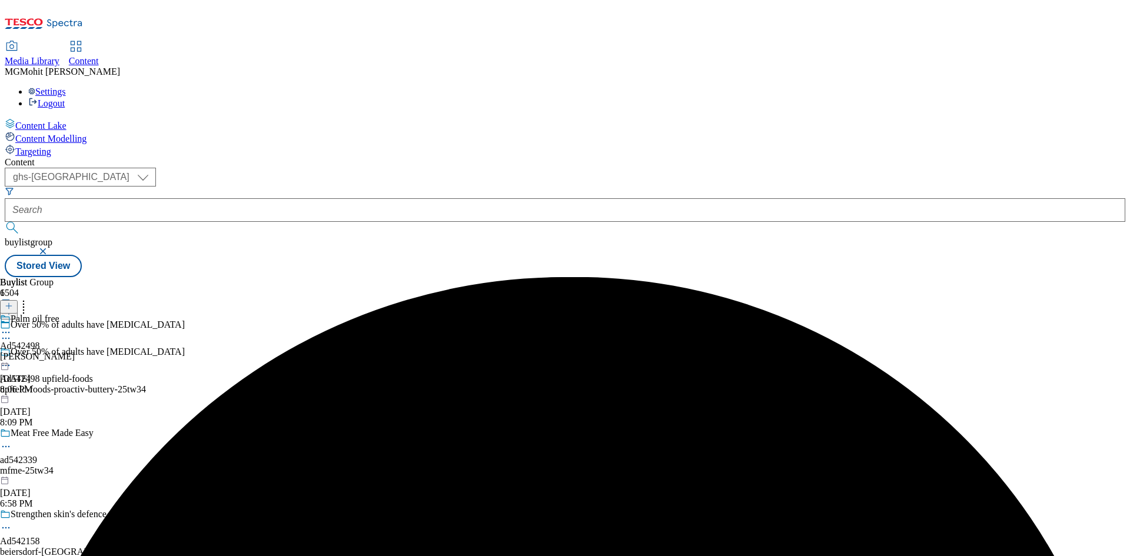
click at [12, 360] on icon at bounding box center [6, 366] width 12 height 12
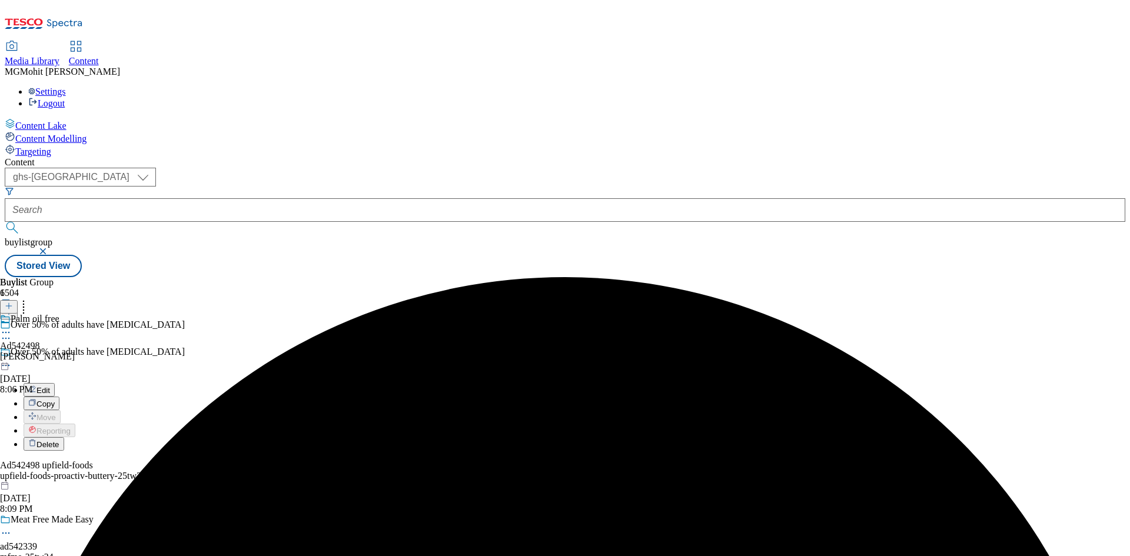
click at [75, 352] on div "arla" at bounding box center [37, 357] width 75 height 11
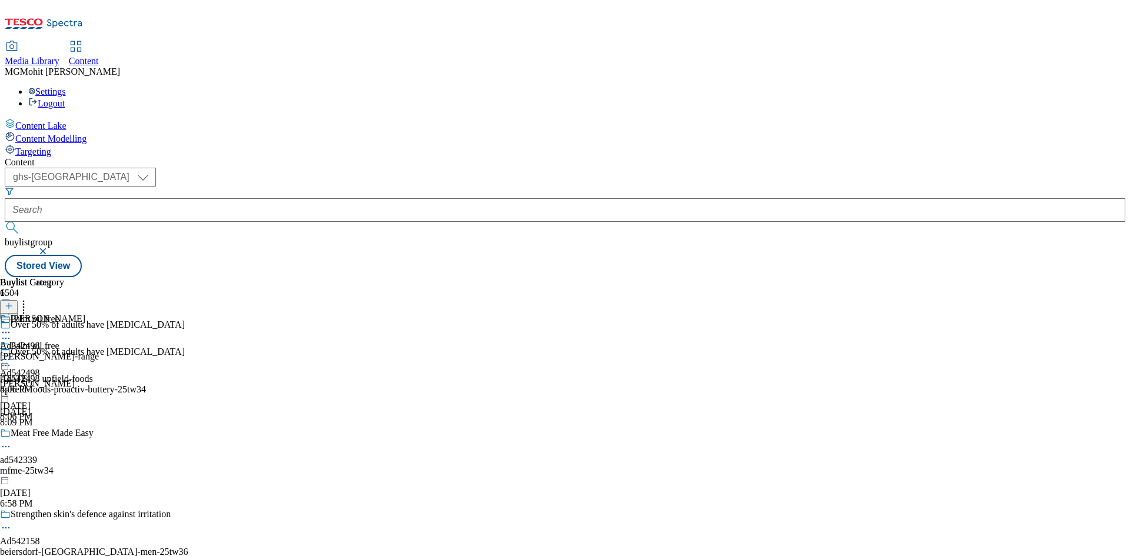
click at [12, 354] on icon at bounding box center [6, 360] width 12 height 12
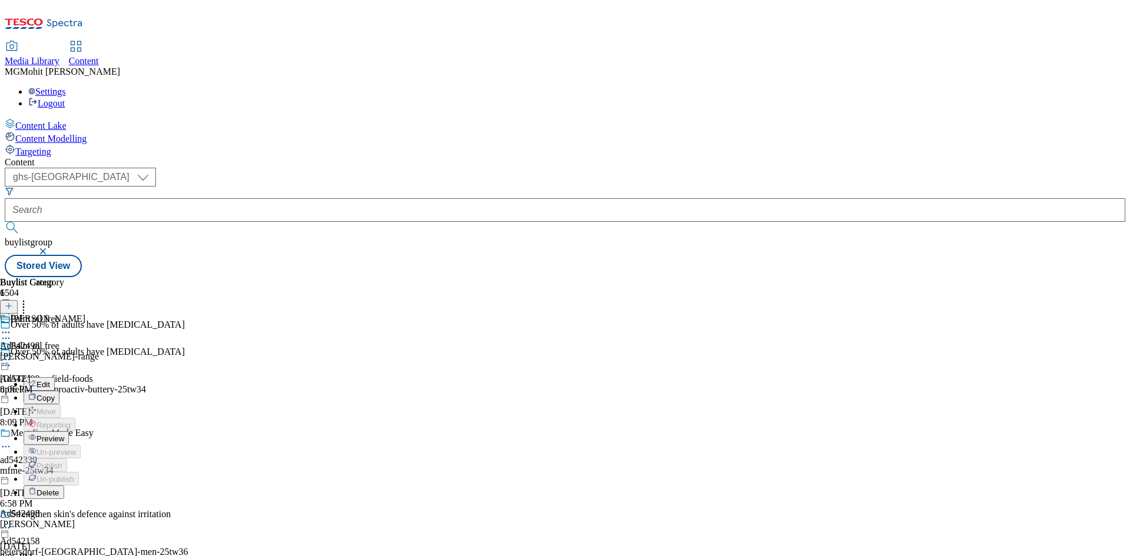
click at [50, 380] on span "Edit" at bounding box center [44, 384] width 14 height 9
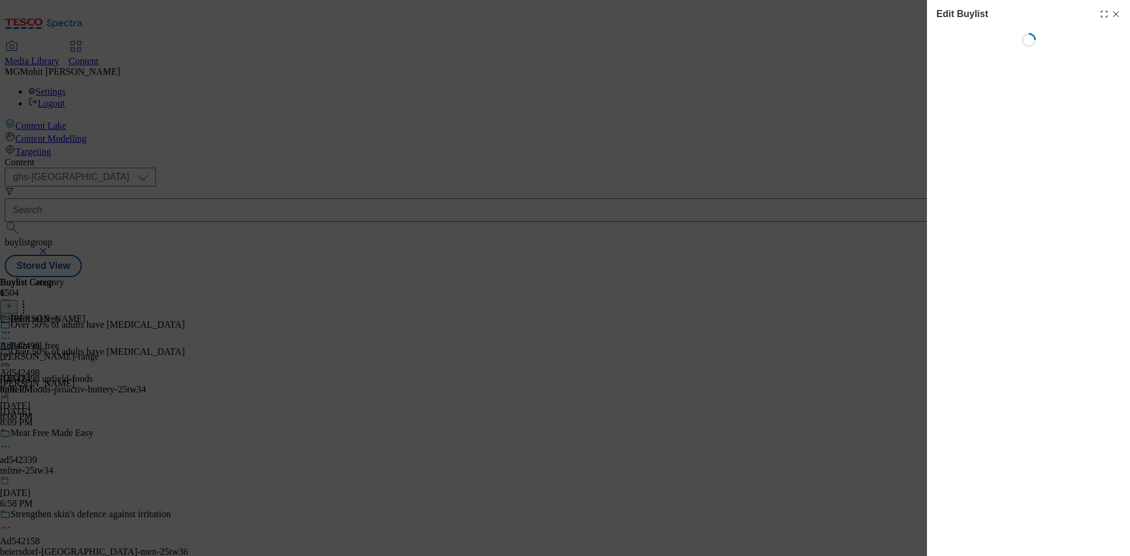
select select "tactical"
select select "supplier funded short term 1-3 weeks"
select select "dunnhumby"
select select "Banner"
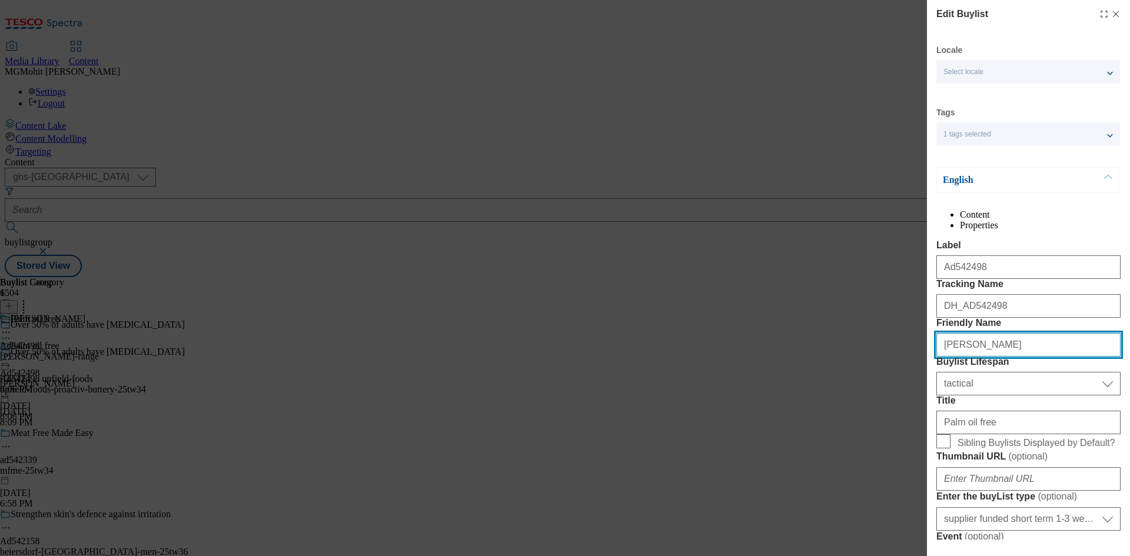
click at [896, 416] on div "Edit Buylist Locale Select locale English Welsh Tags 1 tags selected fnf market…" at bounding box center [565, 278] width 1130 height 556
paste input "upfield-foods"
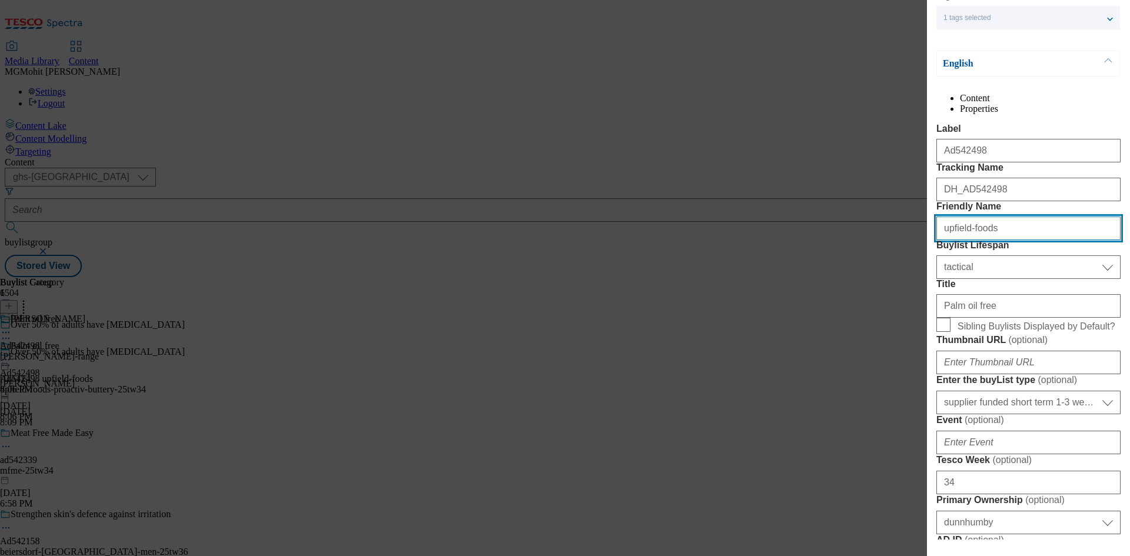
scroll to position [118, 0]
type input "upfield-foods"
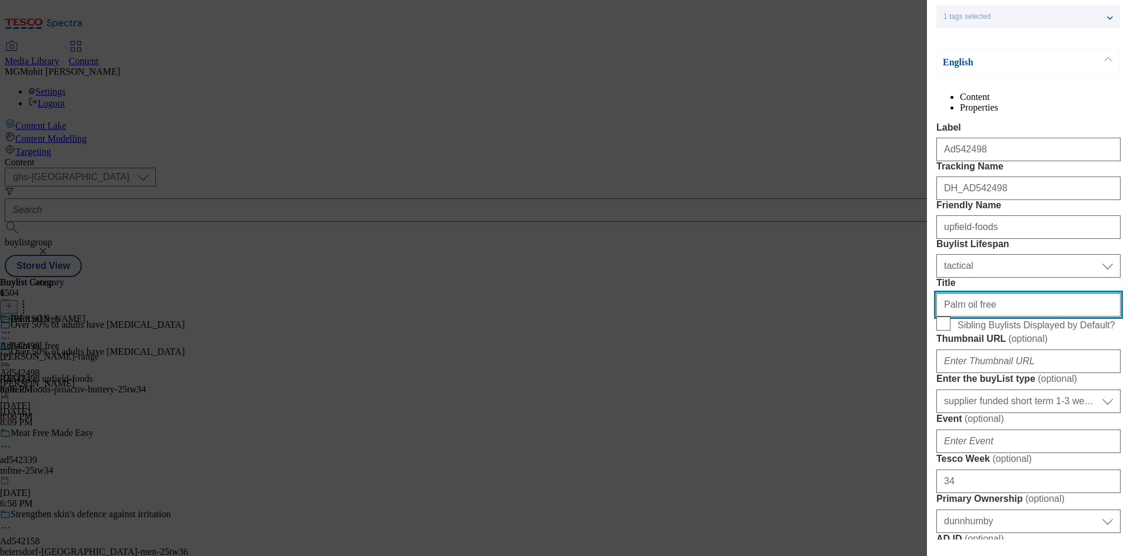
drag, startPoint x: 965, startPoint y: 406, endPoint x: 833, endPoint y: 413, distance: 132.6
click at [833, 413] on div "Edit Buylist Locale Select locale English Welsh Tags 1 tags selected fnf market…" at bounding box center [565, 278] width 1130 height 556
paste input "Start lowering yours today"
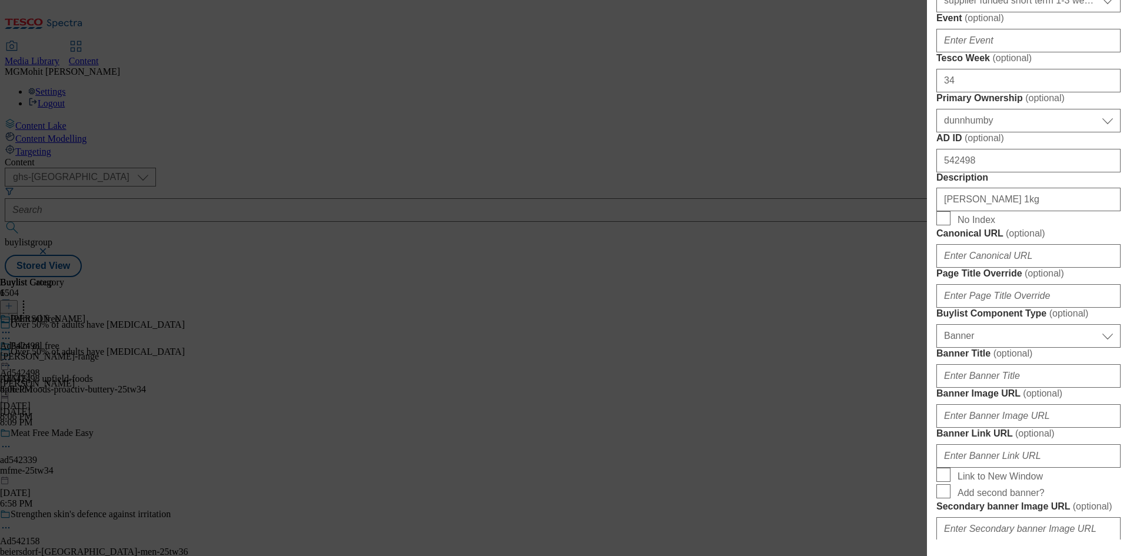
scroll to position [707, 0]
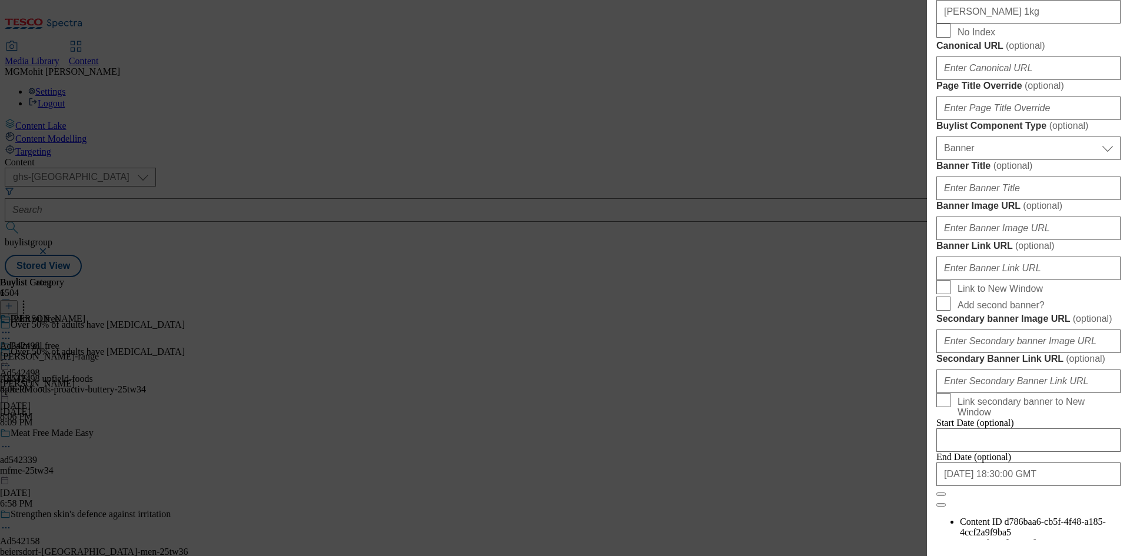
type input "Start lowering yours today"
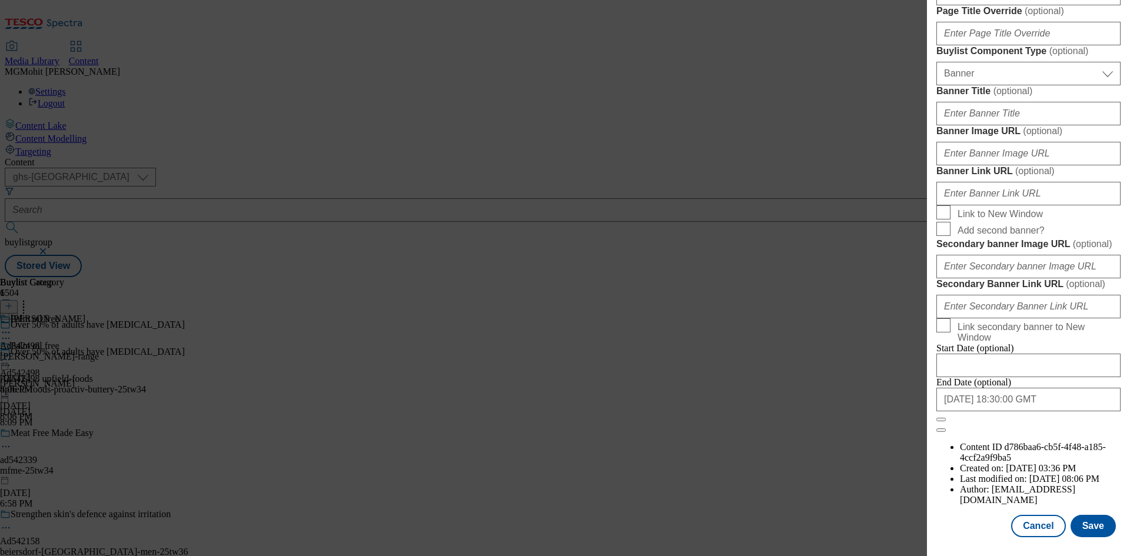
scroll to position [571, 0]
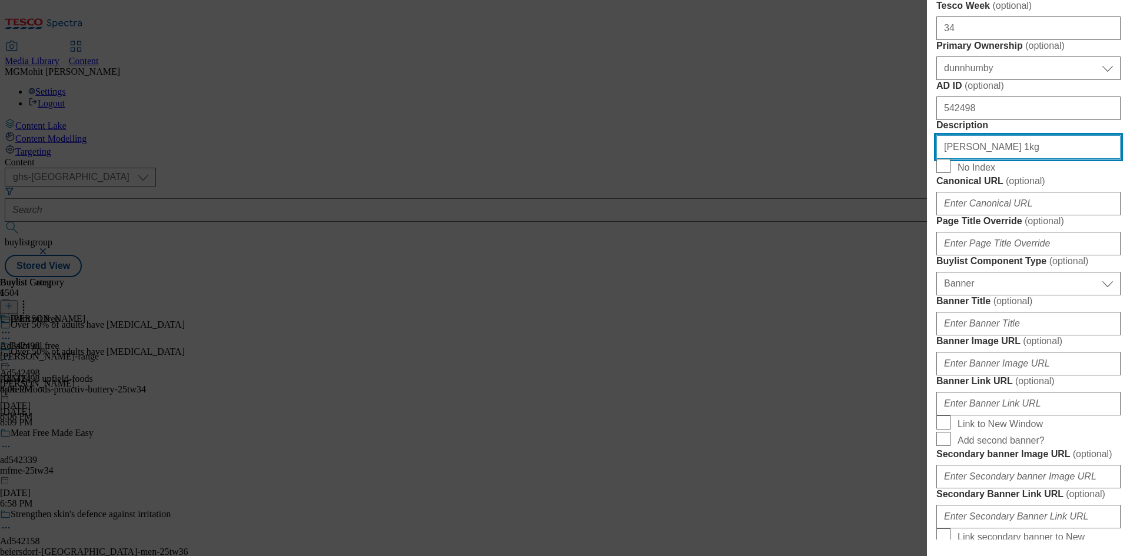
drag, startPoint x: 1054, startPoint y: 403, endPoint x: 803, endPoint y: 413, distance: 251.6
click at [803, 413] on div "Edit Buylist Locale Select locale English Welsh Tags 1 tags selected fnf market…" at bounding box center [565, 278] width 1130 height 556
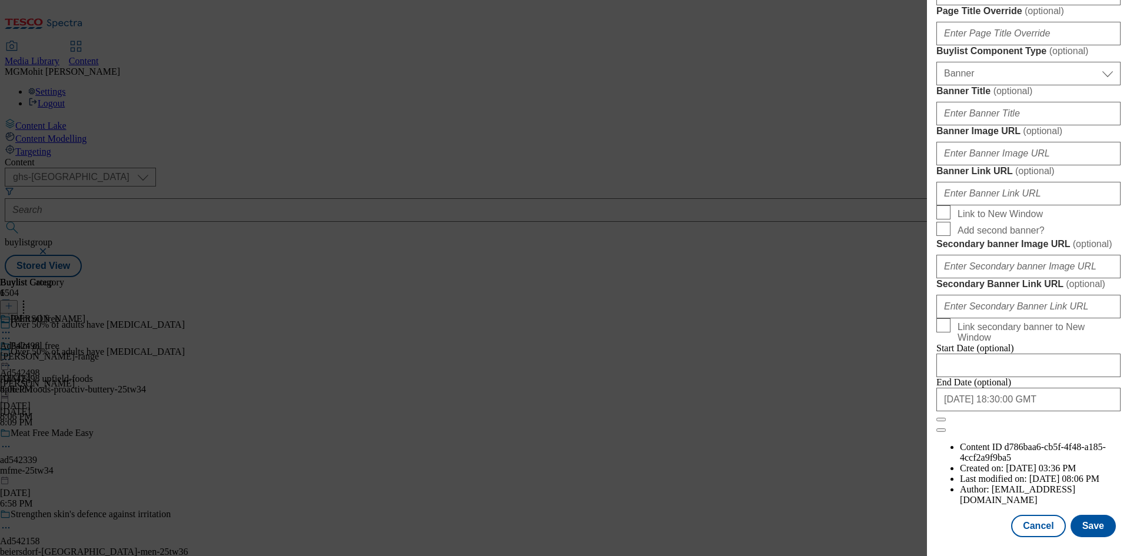
scroll to position [1219, 0]
click at [1085, 529] on button "Save" at bounding box center [1093, 526] width 45 height 22
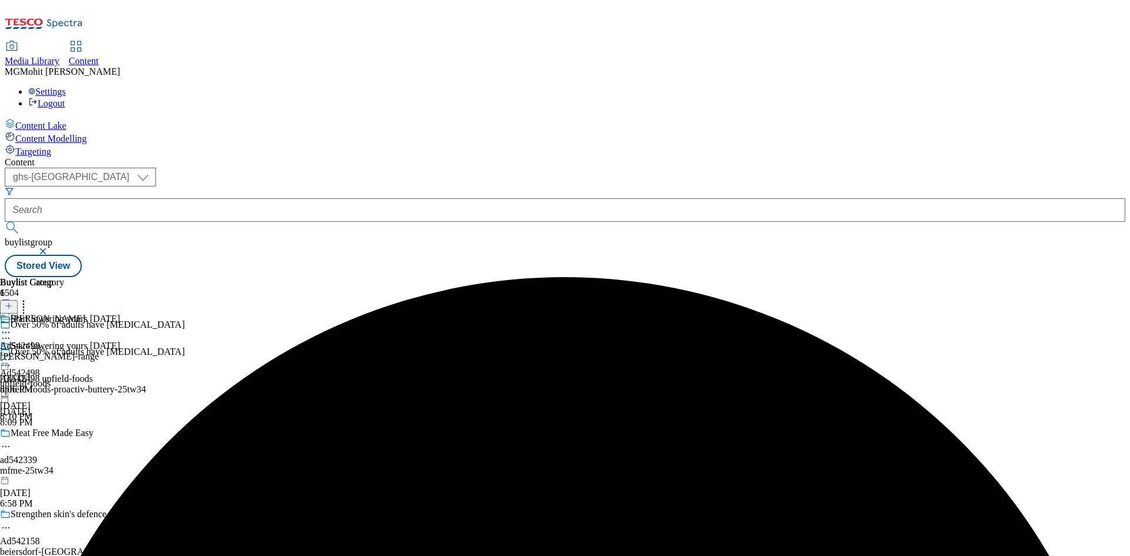
click at [12, 327] on icon at bounding box center [6, 333] width 12 height 12
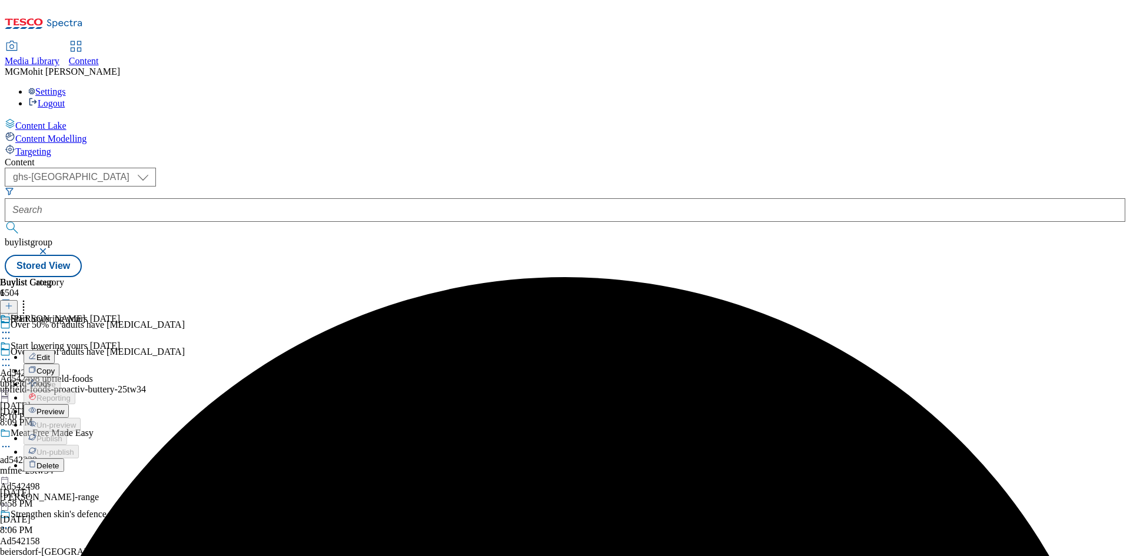
click at [50, 353] on span "Edit" at bounding box center [44, 357] width 14 height 9
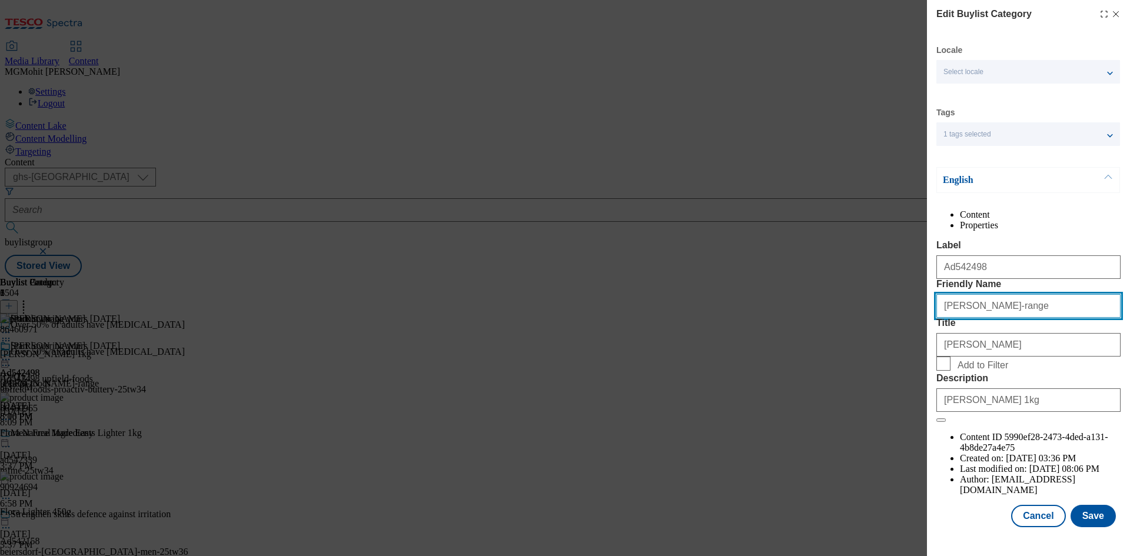
drag, startPoint x: 1038, startPoint y: 356, endPoint x: 873, endPoint y: 361, distance: 165.5
click at [879, 359] on div "Edit Buylist Category Locale Select locale English Welsh Tags 1 tags selected f…" at bounding box center [565, 278] width 1130 height 556
paste input "upfield-foods"
type input "upfield-foods"
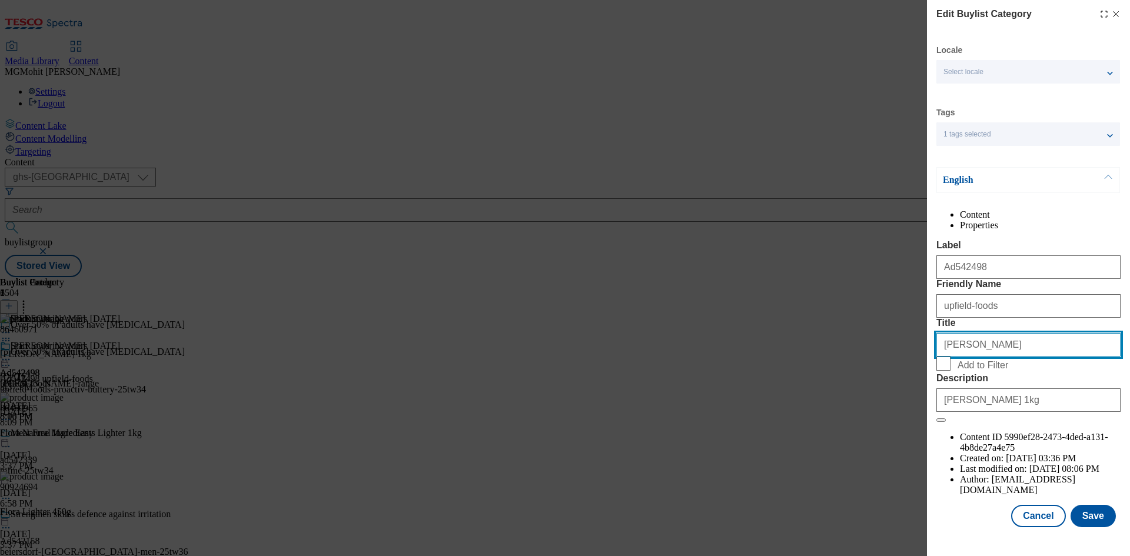
drag, startPoint x: 979, startPoint y: 405, endPoint x: 844, endPoint y: 428, distance: 137.5
click at [846, 427] on div "Edit Buylist Category Locale Select locale English Welsh Tags 1 tags selected f…" at bounding box center [565, 278] width 1130 height 556
paste input "Upfield Foods UK"
type input "Upfield Foods"
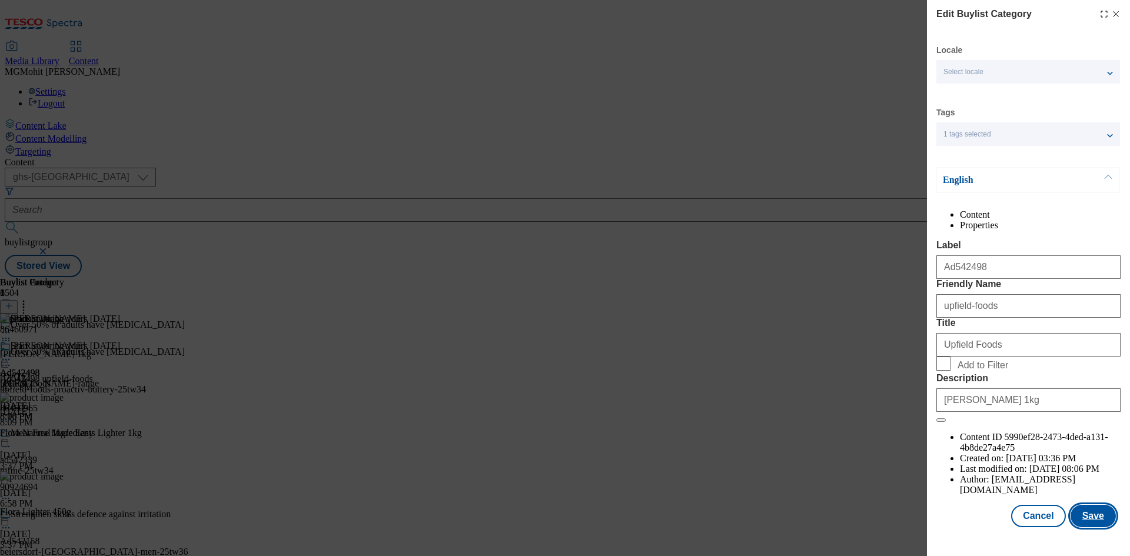
click at [1076, 528] on button "Save" at bounding box center [1093, 516] width 45 height 22
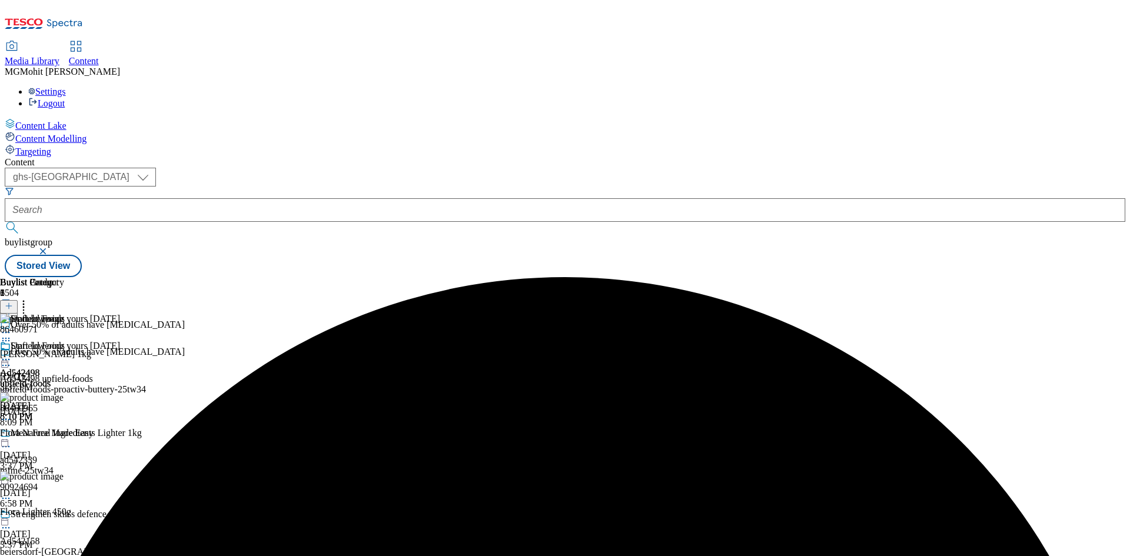
click at [29, 299] on icon at bounding box center [24, 305] width 12 height 12
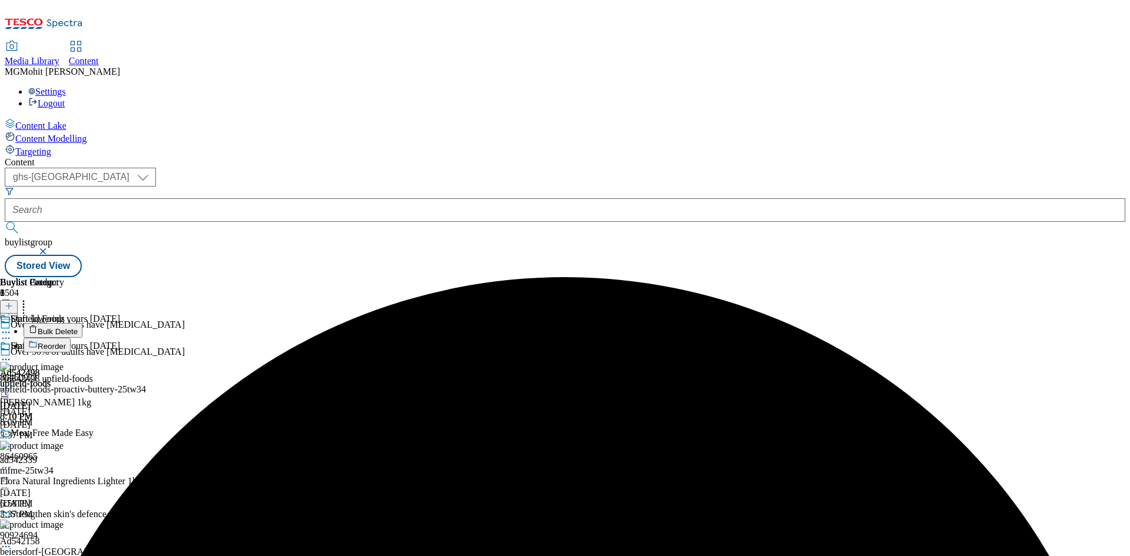
click at [78, 327] on span "Bulk Delete" at bounding box center [58, 331] width 40 height 9
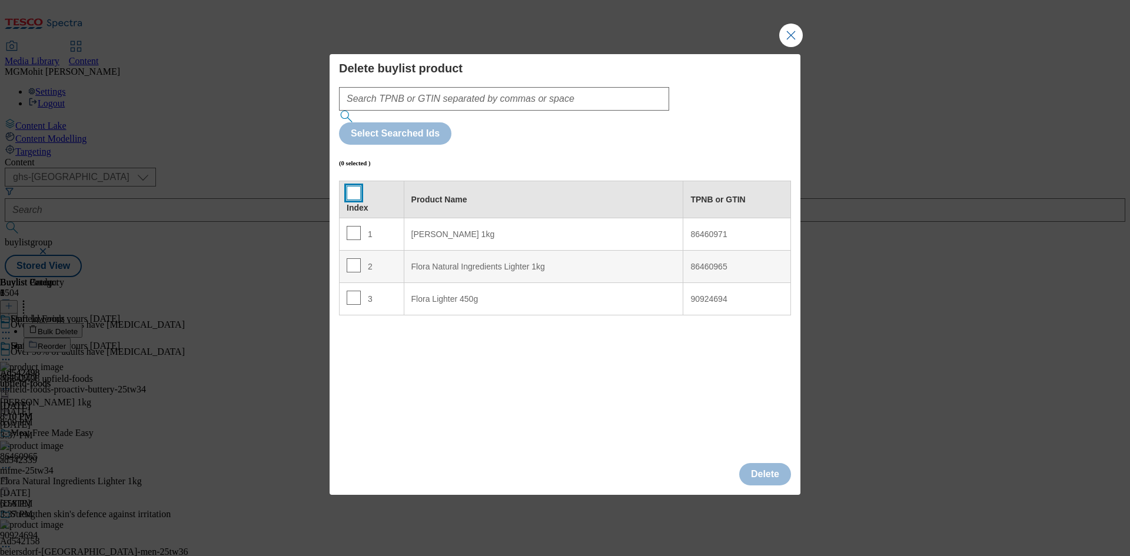
click at [347, 186] on input "Modal" at bounding box center [354, 193] width 14 height 14
checkbox input "true"
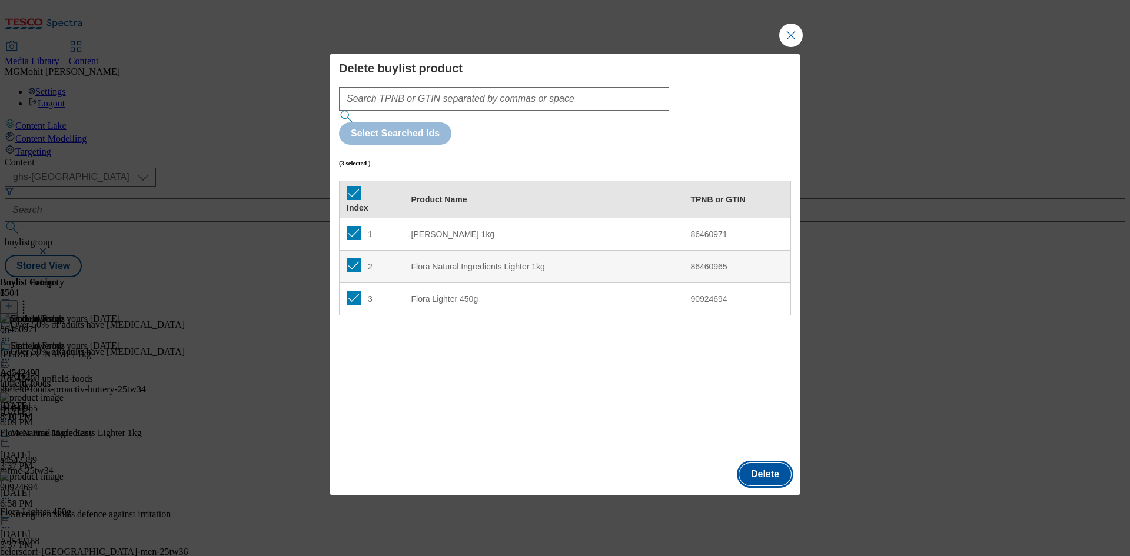
click at [761, 463] on button "Delete" at bounding box center [766, 474] width 52 height 22
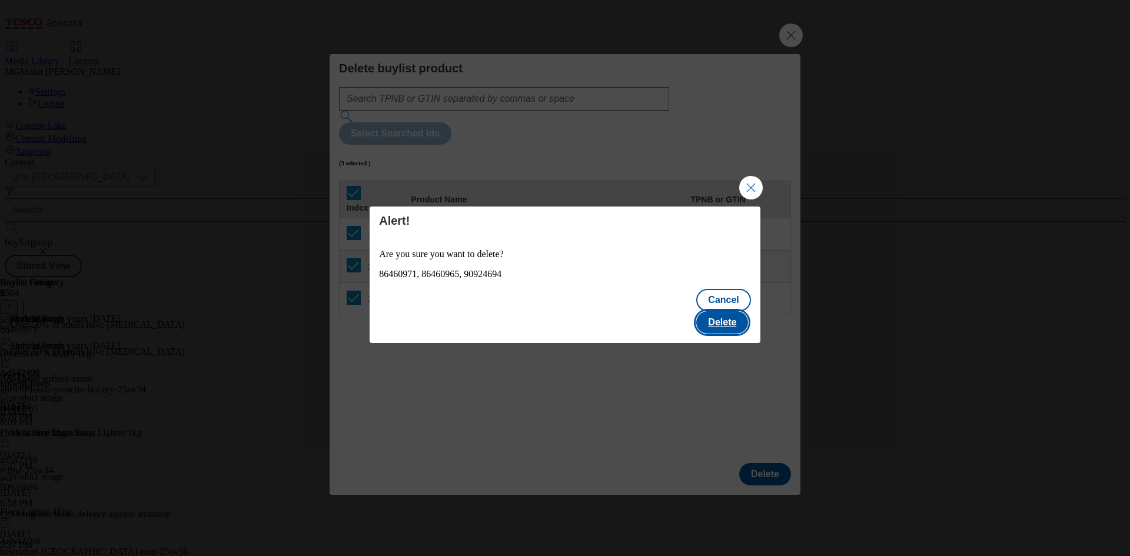
click at [730, 316] on button "Delete" at bounding box center [723, 322] width 52 height 22
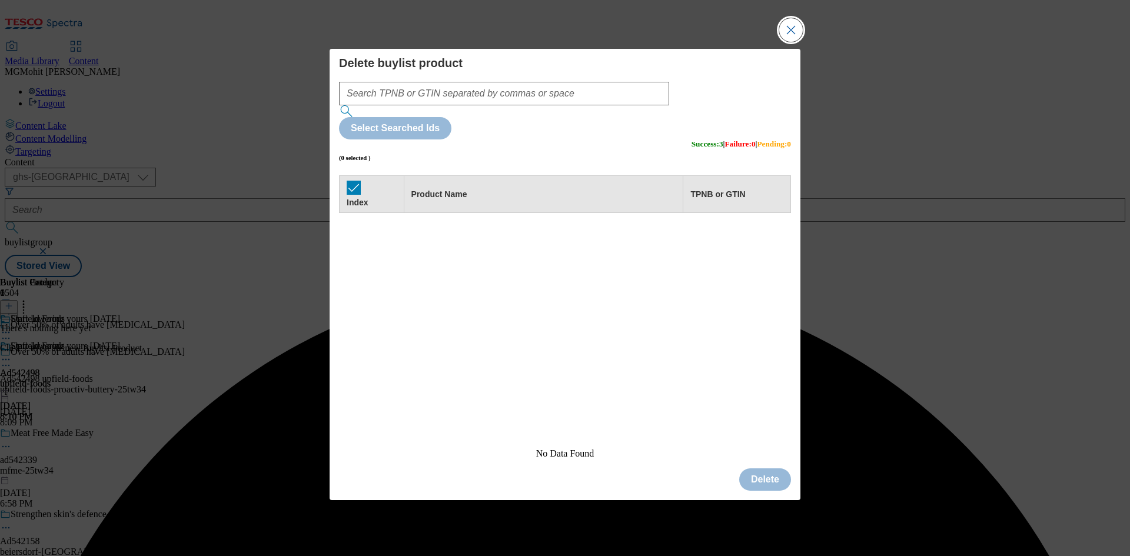
click at [784, 42] on button "Close Modal" at bounding box center [792, 30] width 24 height 24
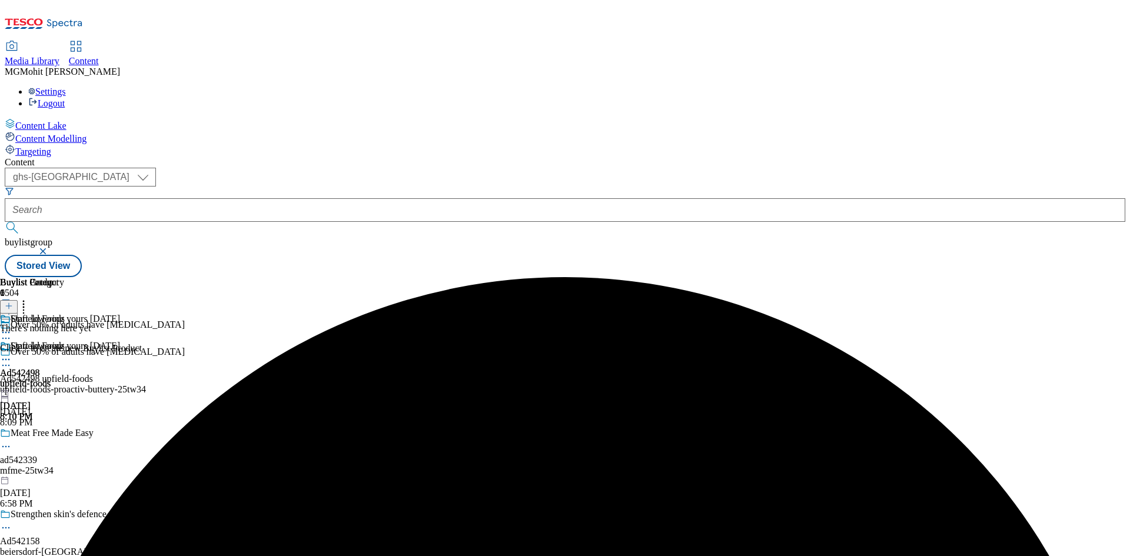
click at [13, 302] on icon at bounding box center [9, 306] width 8 height 8
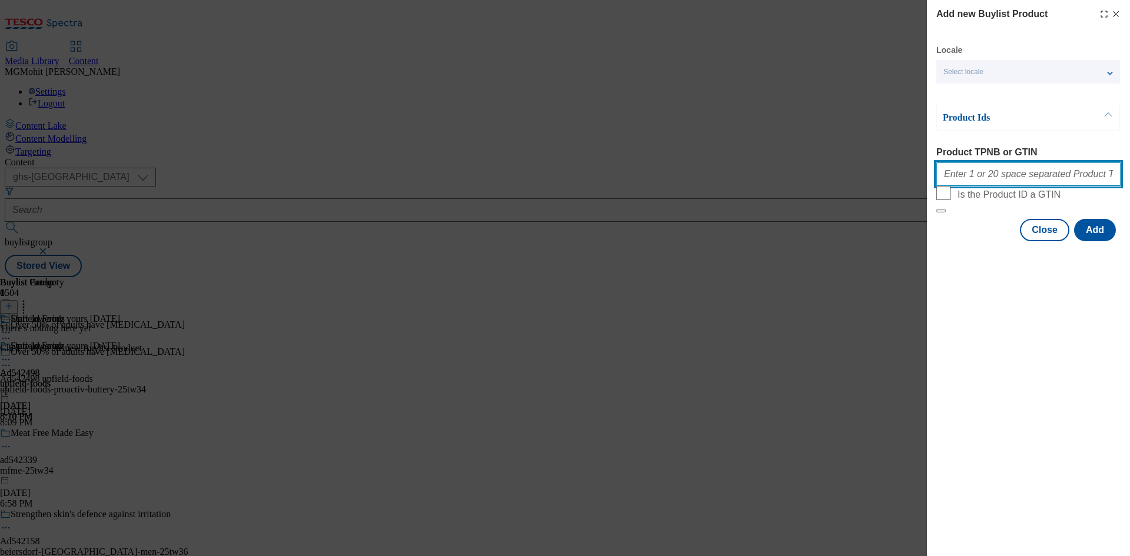
click at [984, 178] on input "Product TPNB or GTIN" at bounding box center [1029, 175] width 184 height 24
paste input "90991549 90924918 91173848 71432890"
type input "90991549 90924918 91173848 71432890"
click at [1076, 241] on div "Close Add" at bounding box center [1029, 230] width 184 height 22
click at [1088, 241] on button "Add" at bounding box center [1096, 230] width 42 height 22
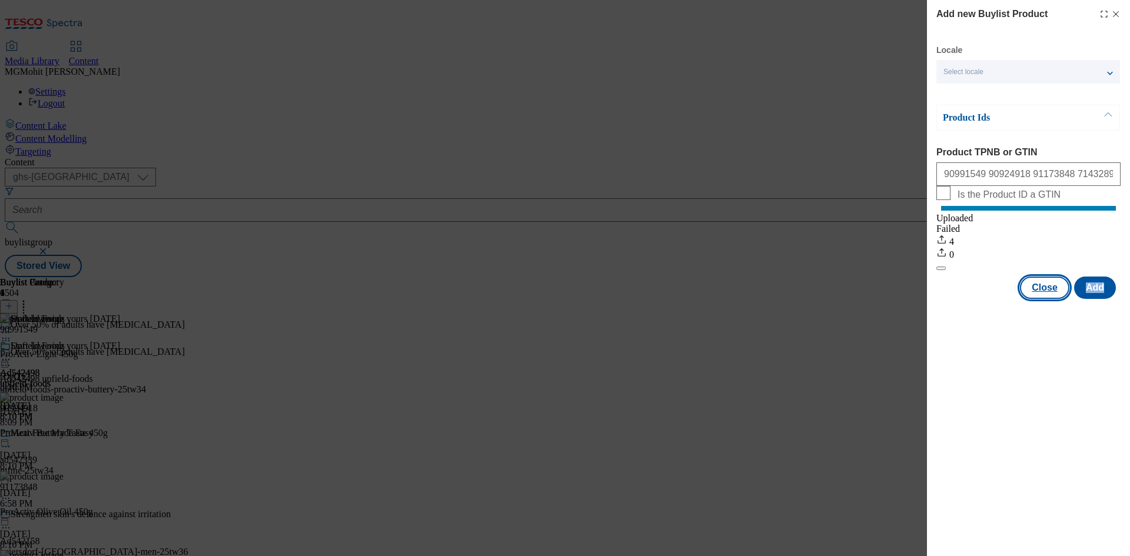
click at [1045, 299] on button "Close" at bounding box center [1044, 288] width 49 height 22
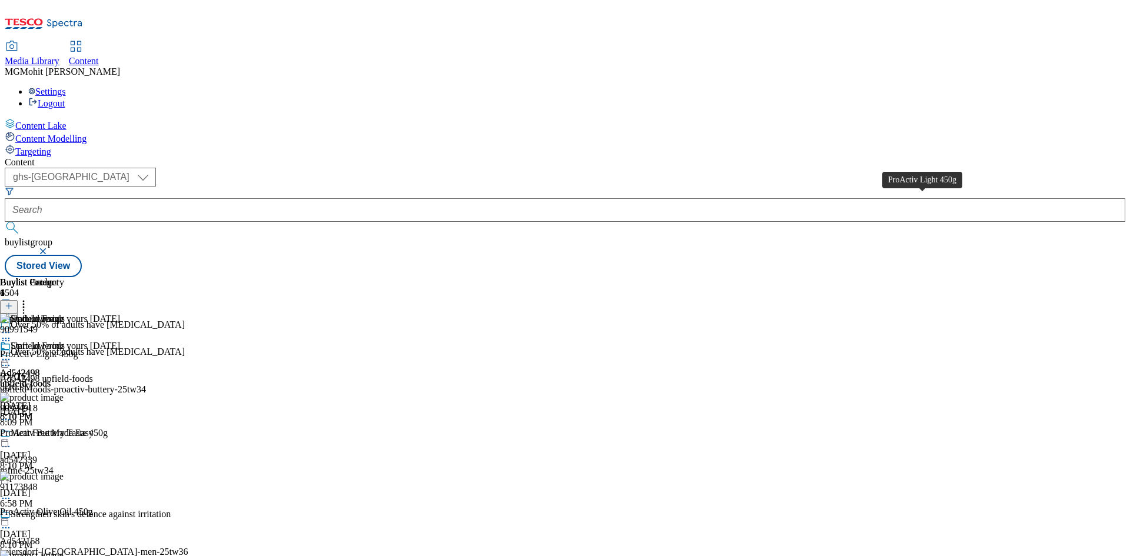
click at [78, 349] on div "ProActiv Light 450g" at bounding box center [39, 354] width 78 height 11
click at [12, 354] on icon at bounding box center [6, 360] width 12 height 12
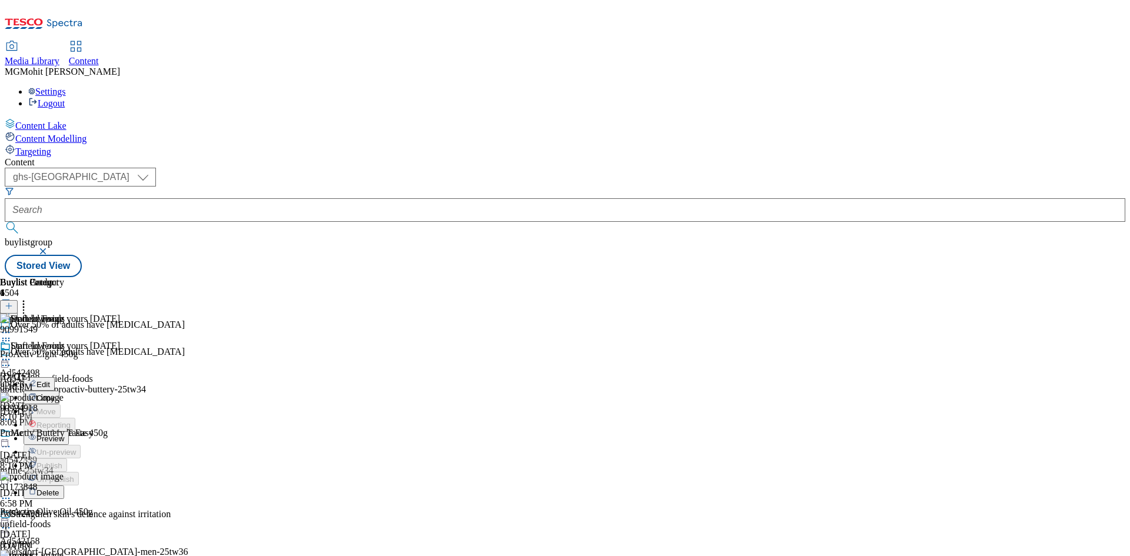
click at [50, 380] on span "Edit" at bounding box center [44, 384] width 14 height 9
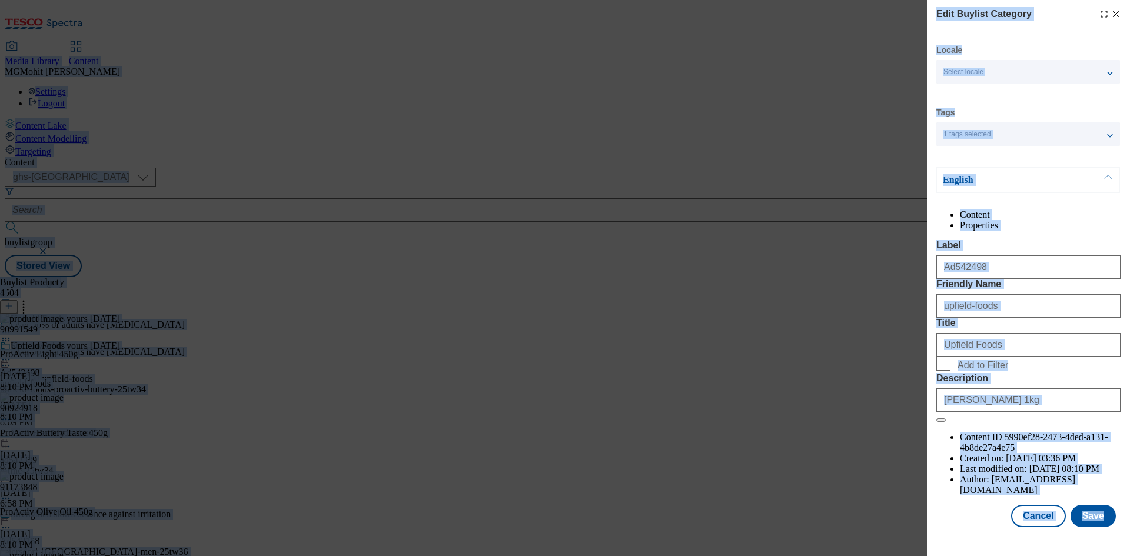
click at [1008, 412] on input "Flora Buttery 1kg" at bounding box center [1029, 401] width 184 height 24
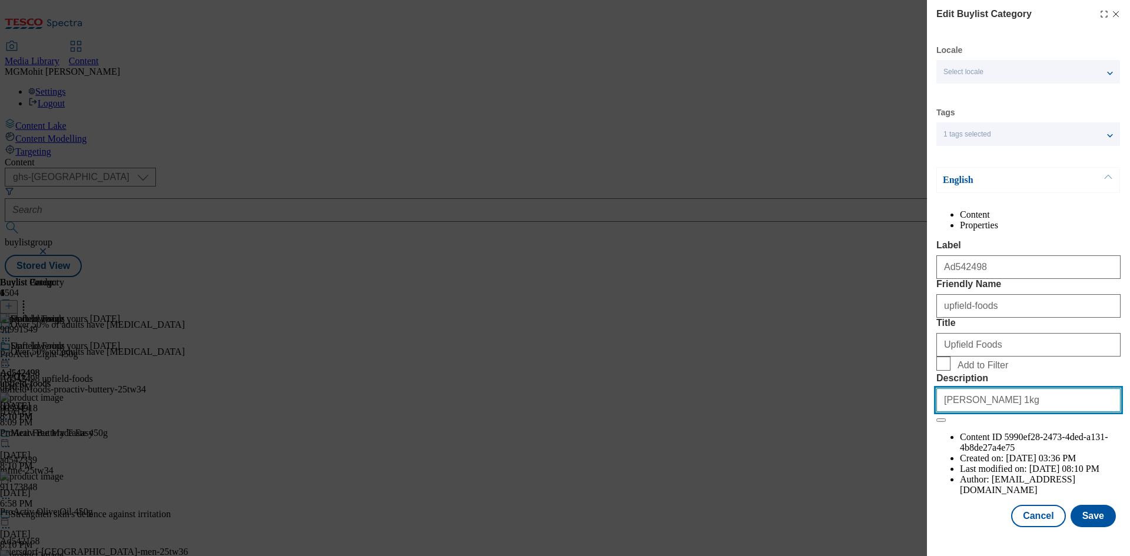
paste input "ProActiv Light 450"
type input "ProActiv Light 450g"
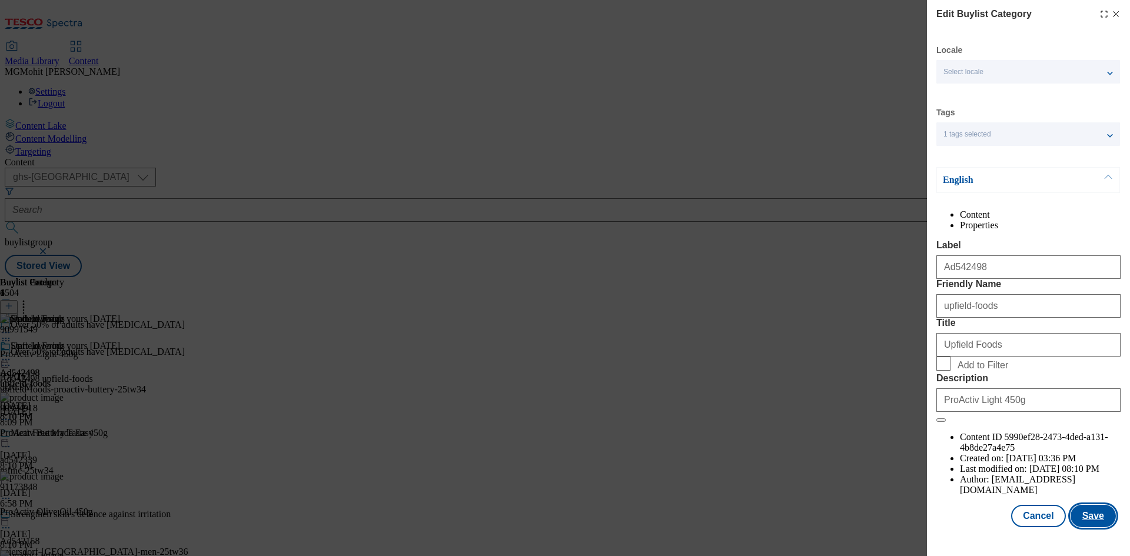
click at [1083, 526] on button "Save" at bounding box center [1093, 516] width 45 height 22
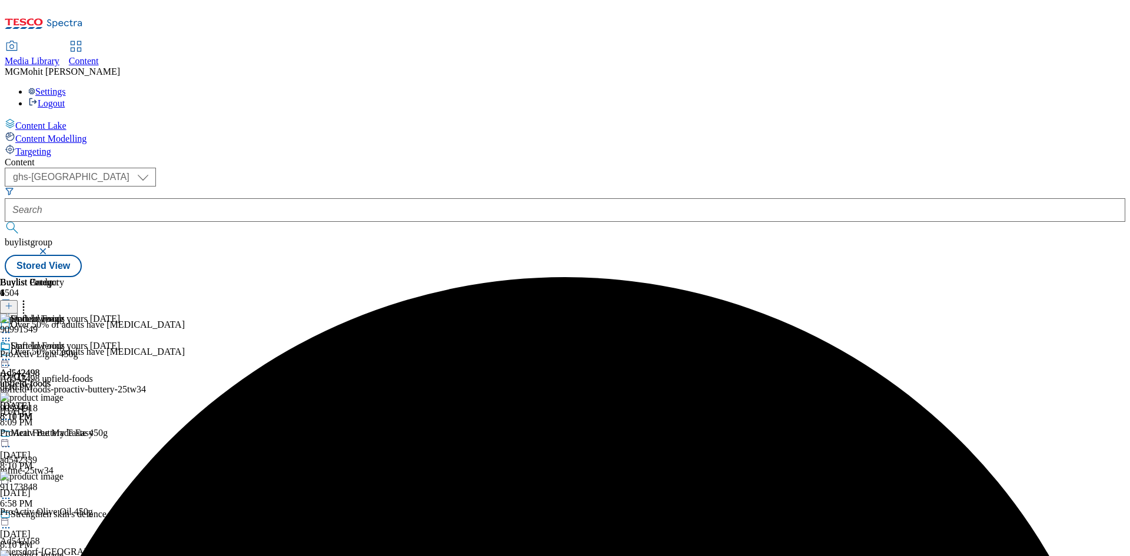
click at [12, 354] on icon at bounding box center [6, 360] width 12 height 12
click at [50, 380] on span "Edit" at bounding box center [44, 384] width 14 height 9
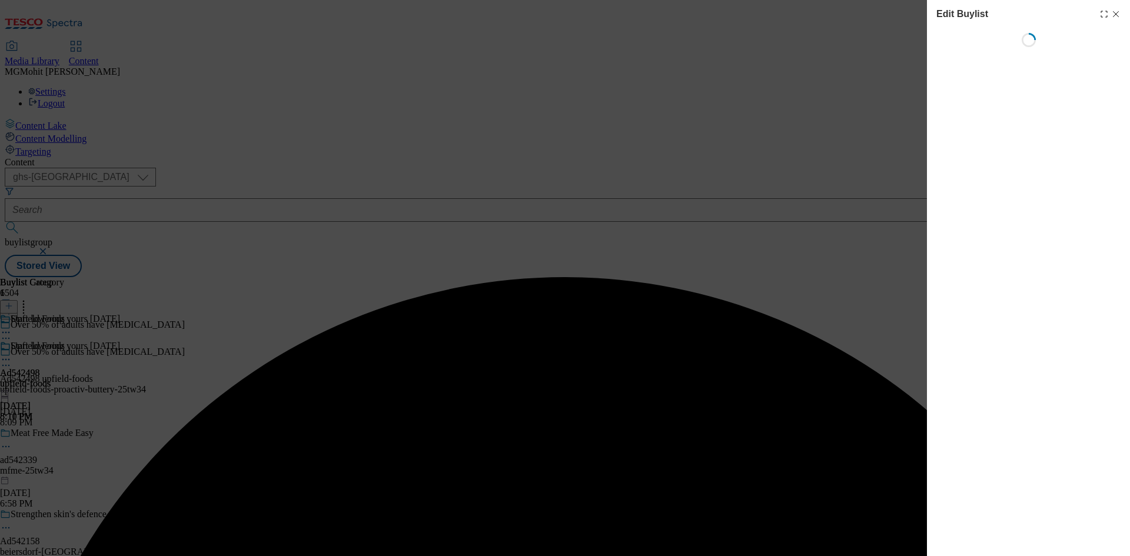
select select "tactical"
select select "supplier funded short term 1-3 weeks"
select select "dunnhumby"
select select "Banner"
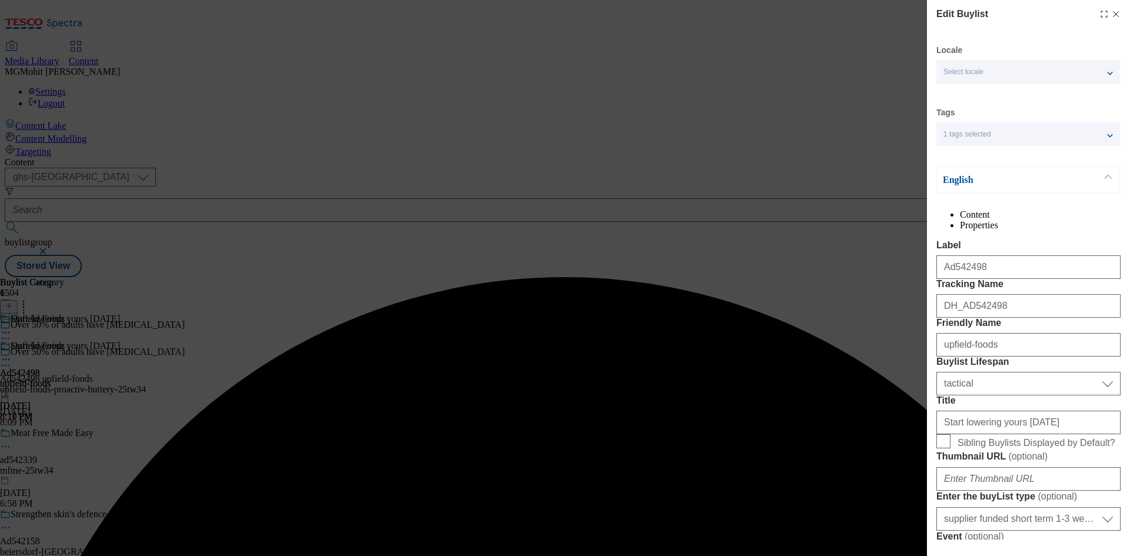
scroll to position [412, 0]
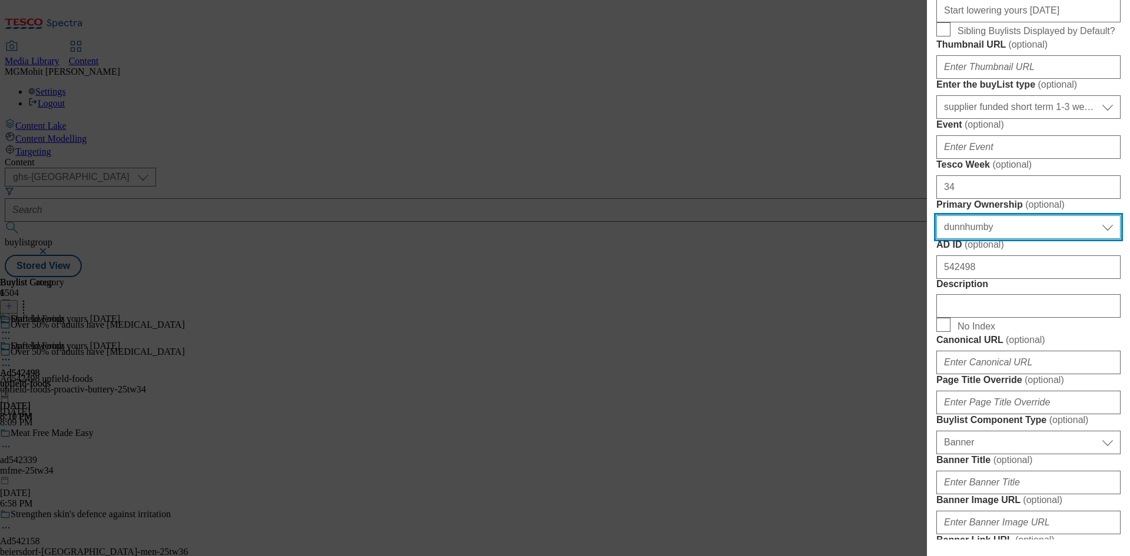
click at [997, 239] on select "Select Primary Ownership tesco dunnhumby" at bounding box center [1029, 228] width 184 height 24
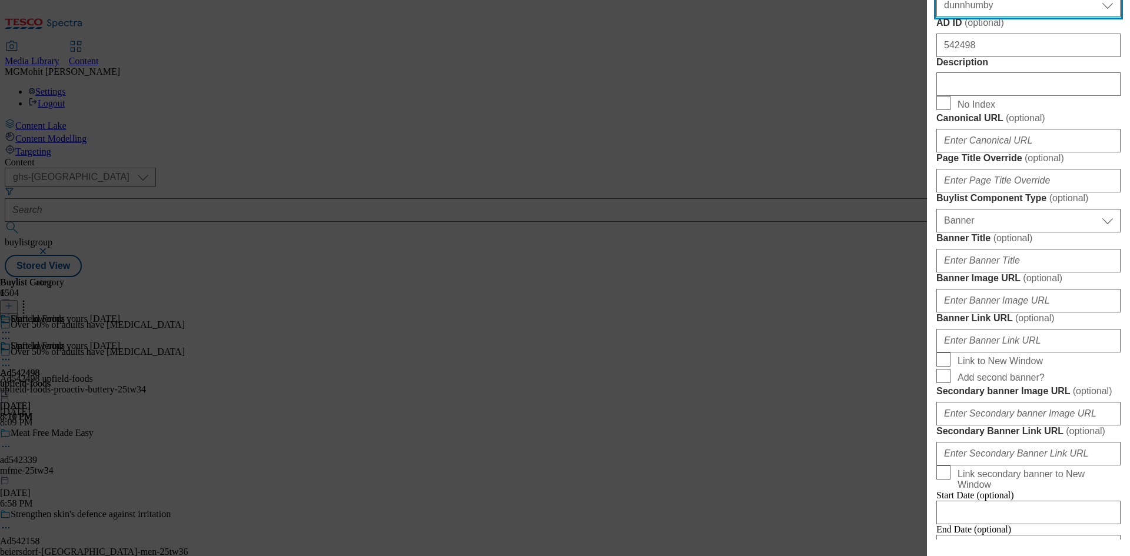
scroll to position [765, 0]
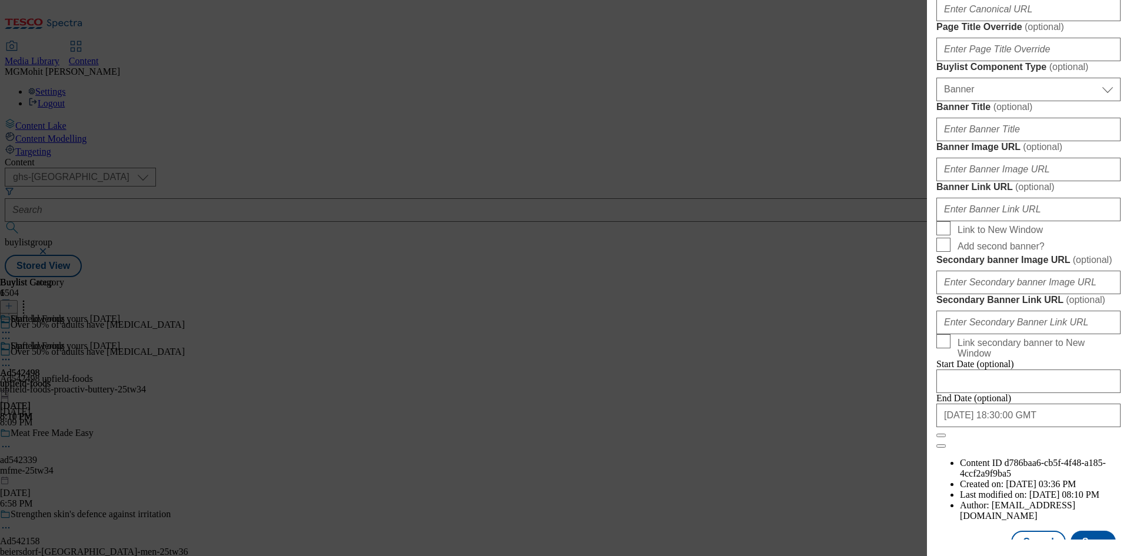
paste input "ProActiv Light 450g"
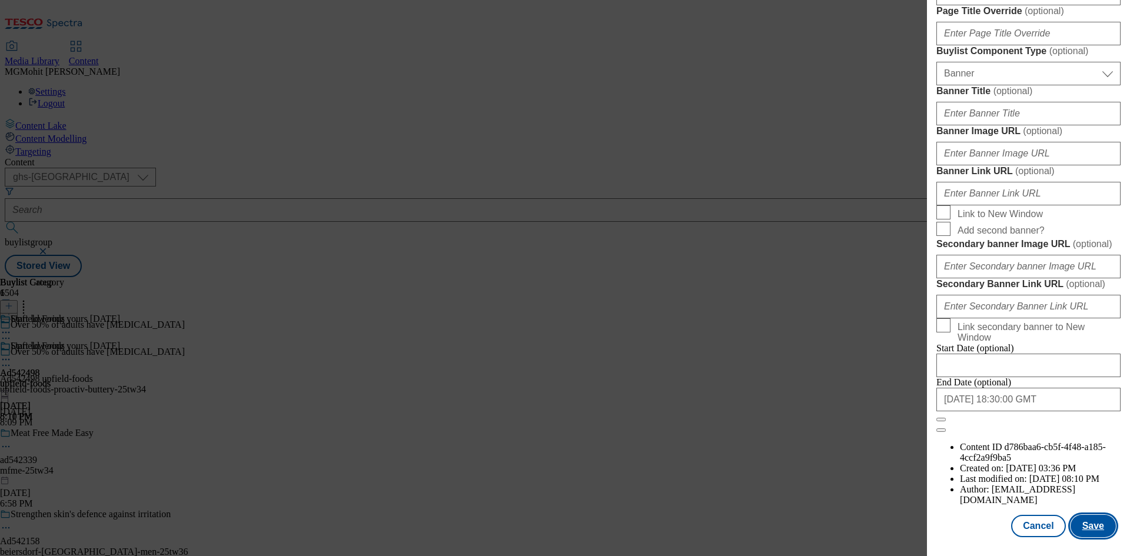
type input "ProActiv Light 450g"
click at [1089, 527] on button "Save" at bounding box center [1093, 526] width 45 height 22
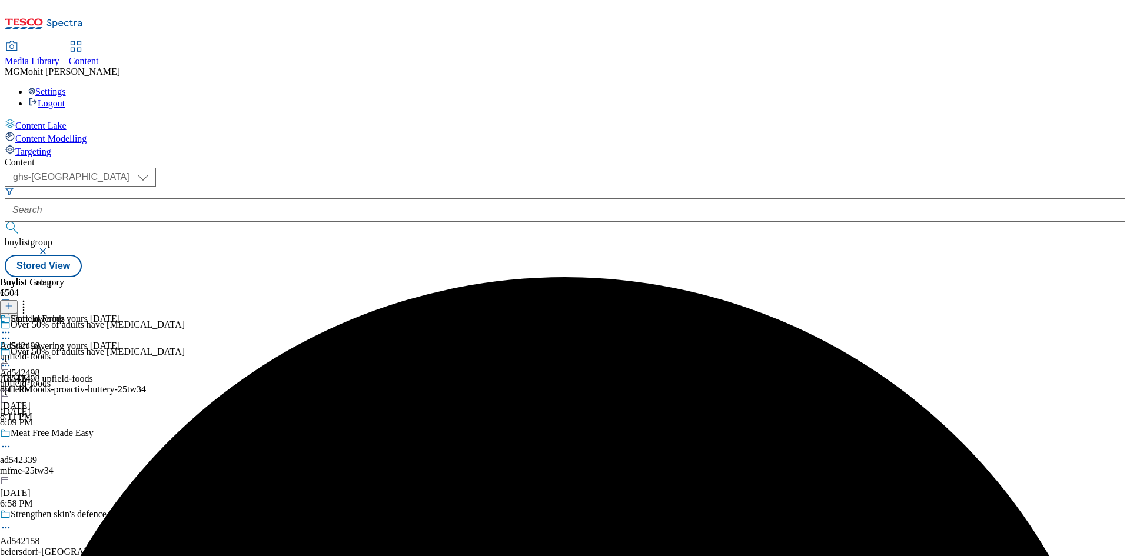
drag, startPoint x: 320, startPoint y: 185, endPoint x: 306, endPoint y: 190, distance: 15.5
click at [12, 360] on icon at bounding box center [6, 366] width 12 height 12
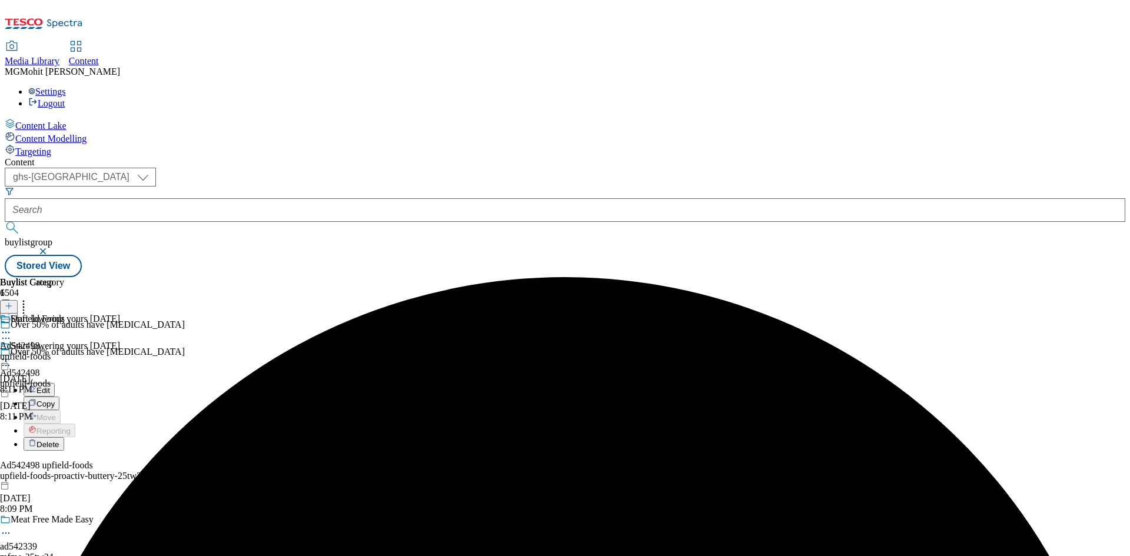
click at [50, 386] on span "Edit" at bounding box center [44, 390] width 14 height 9
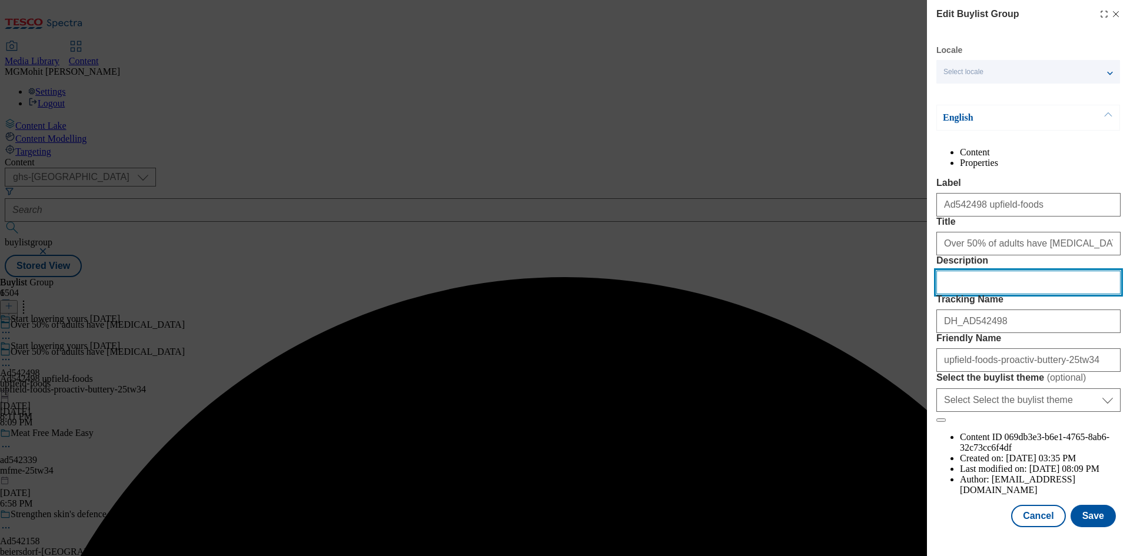
click at [979, 294] on input "Description" at bounding box center [1029, 283] width 184 height 24
paste input "ProActiv Light 450g"
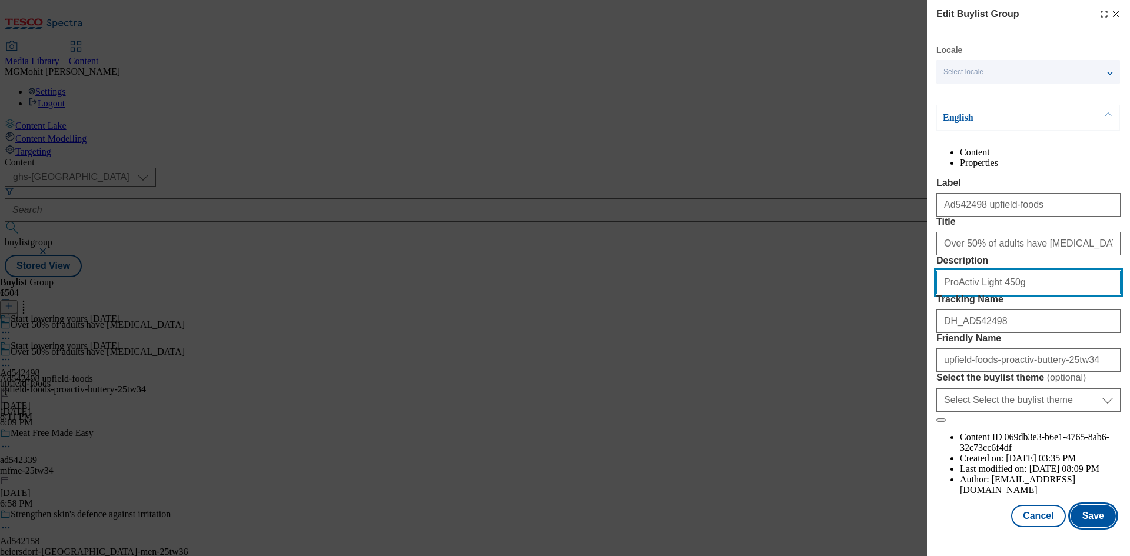
type input "ProActiv Light 450g"
click at [1097, 528] on button "Save" at bounding box center [1093, 516] width 45 height 22
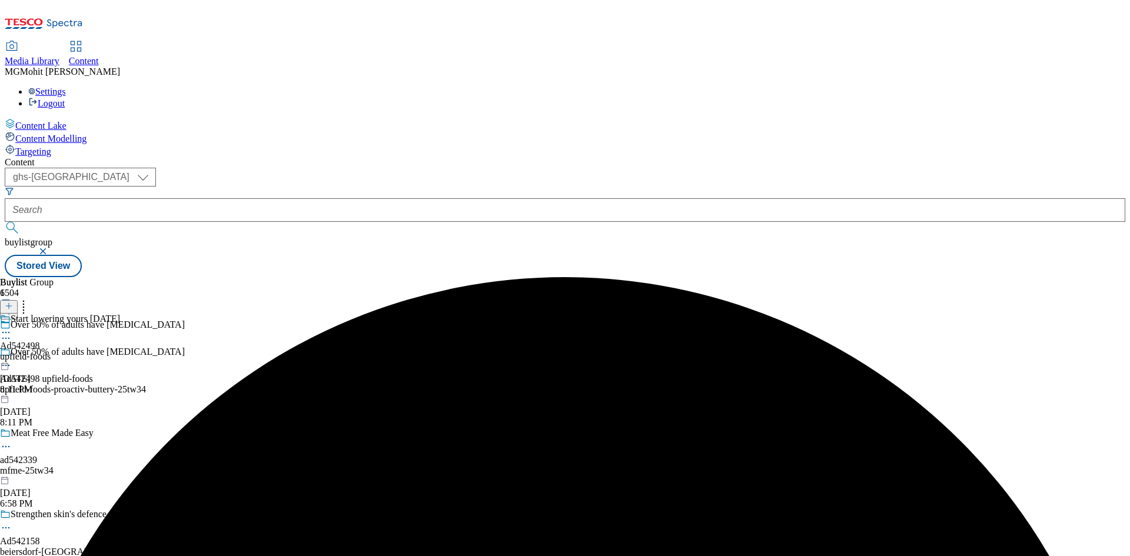
click at [12, 327] on icon at bounding box center [6, 333] width 12 height 12
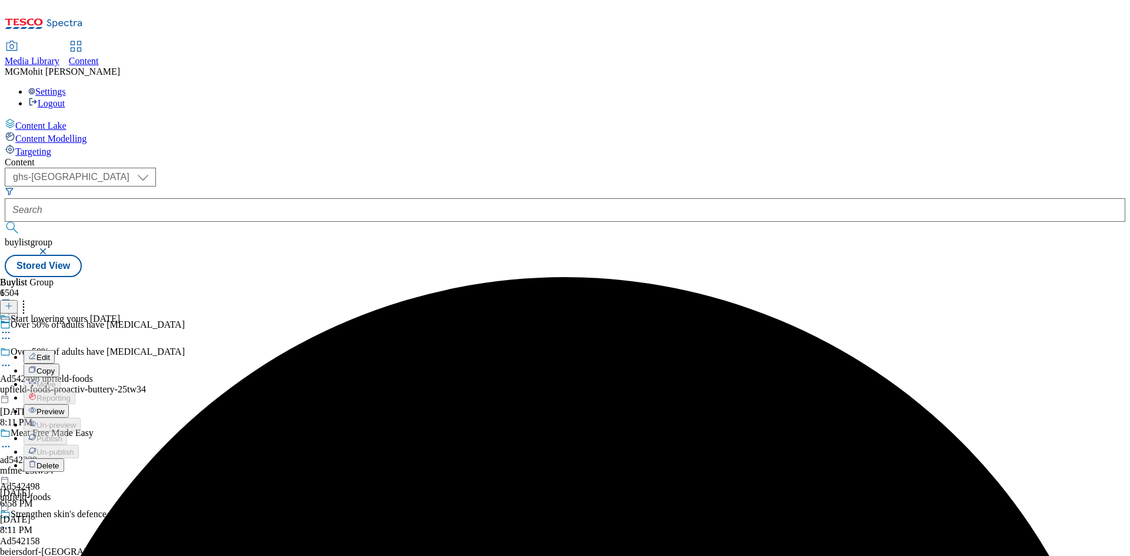
click at [64, 407] on span "Preview" at bounding box center [51, 411] width 28 height 9
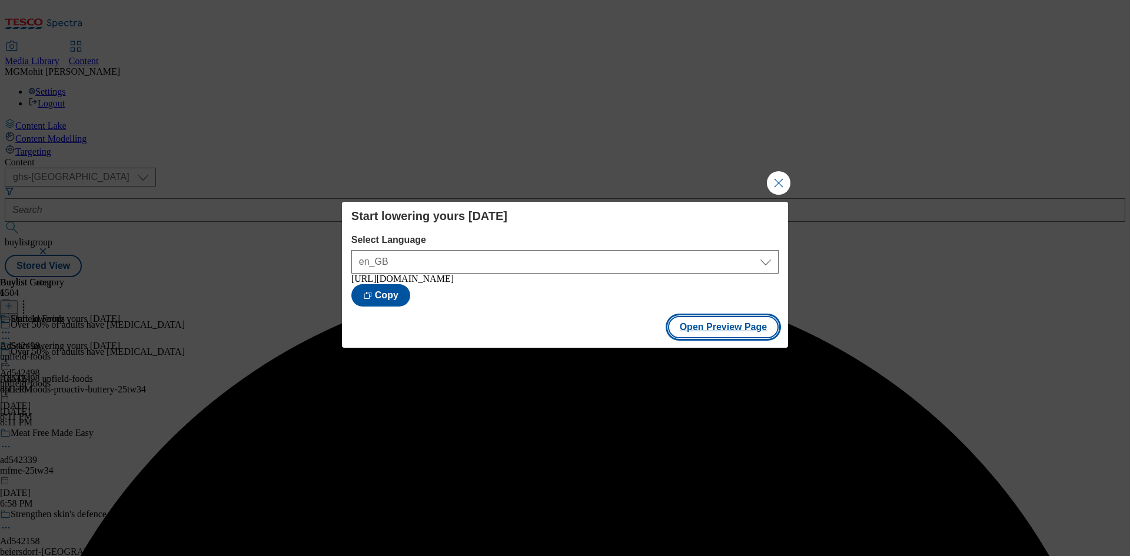
click at [708, 329] on button "Open Preview Page" at bounding box center [723, 327] width 111 height 22
